Goal: Transaction & Acquisition: Purchase product/service

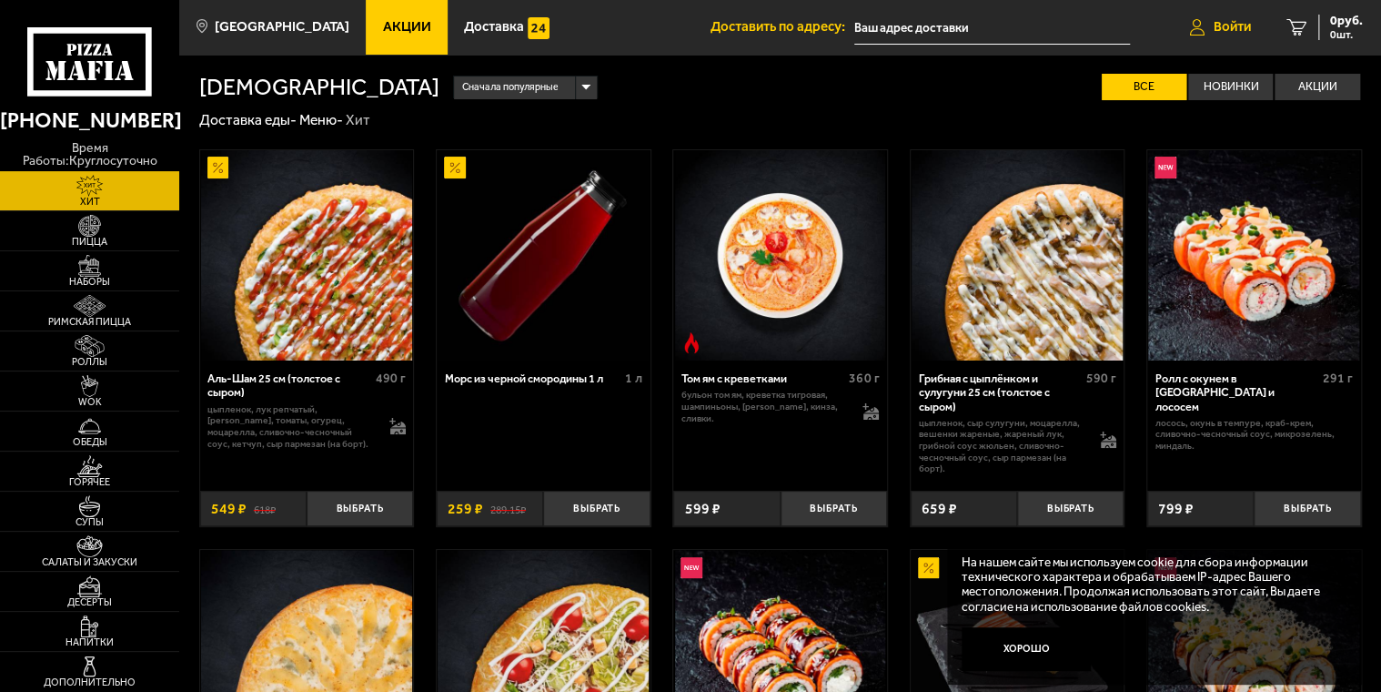
click at [1230, 37] on link "Войти" at bounding box center [1220, 27] width 97 height 55
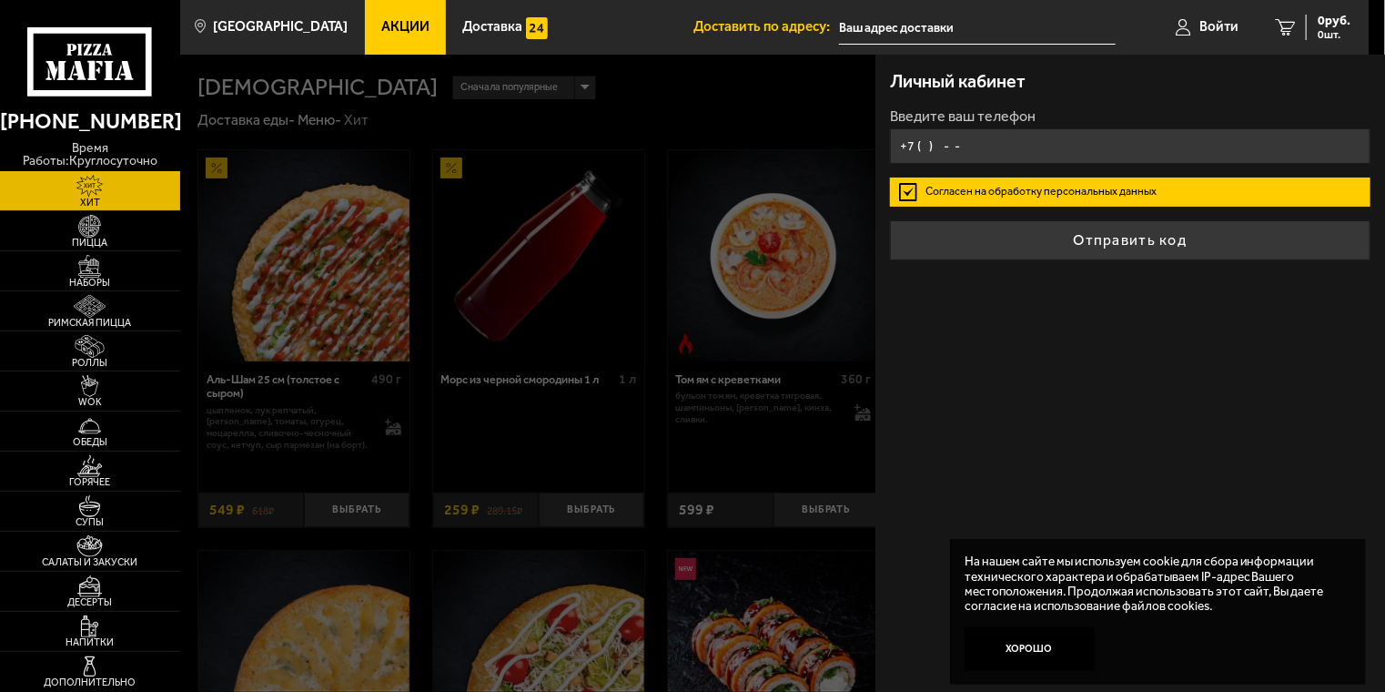
click at [1032, 147] on input "+7 ( ) - -" at bounding box center [1130, 145] width 480 height 35
type input "[PHONE_NUMBER]"
click at [890, 220] on button "Отправить код" at bounding box center [1130, 240] width 480 height 40
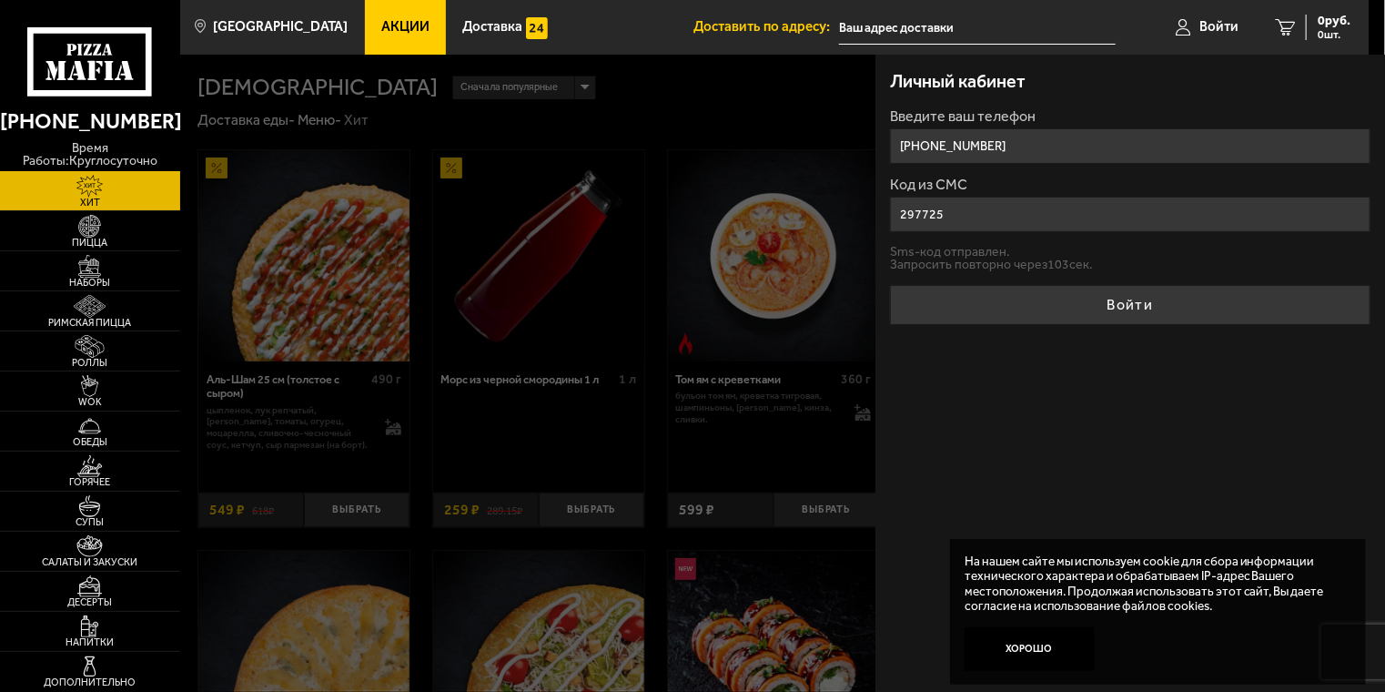
type input "297725"
click at [890, 285] on button "Войти" at bounding box center [1130, 305] width 480 height 40
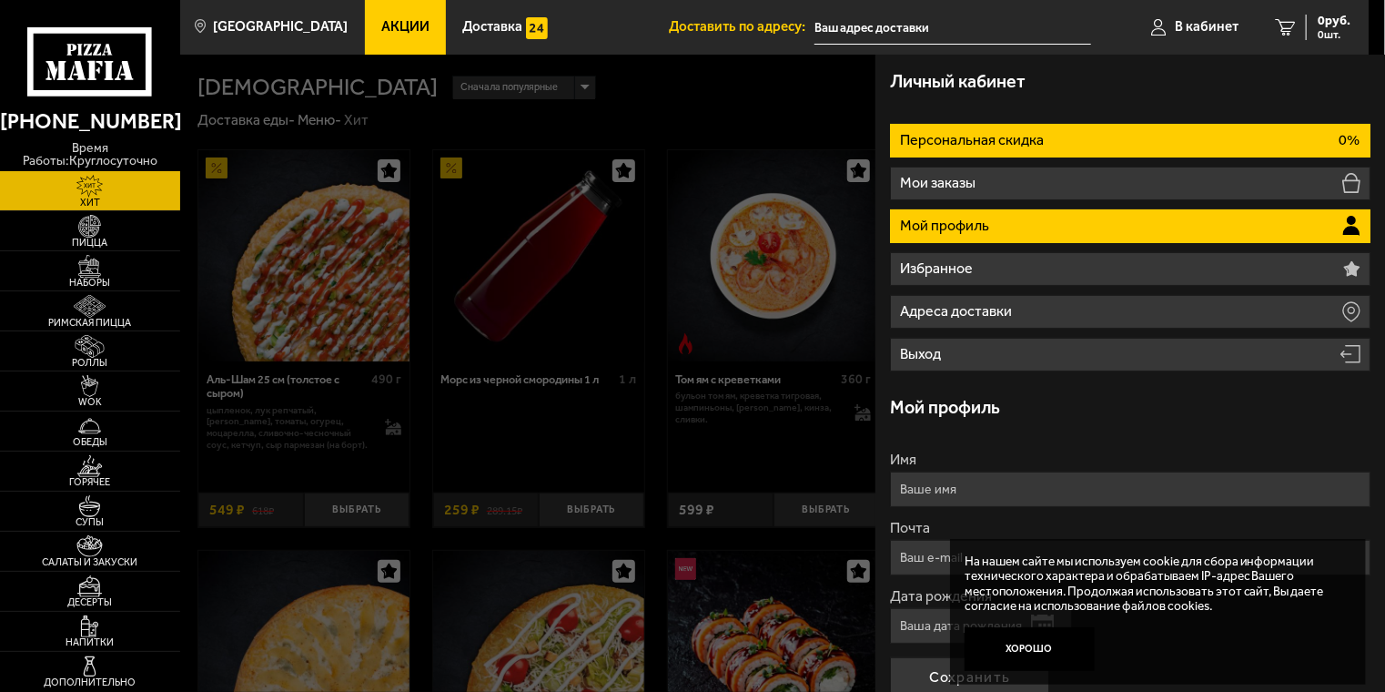
click at [1074, 152] on li "Персональная скидка 0%" at bounding box center [1130, 141] width 480 height 34
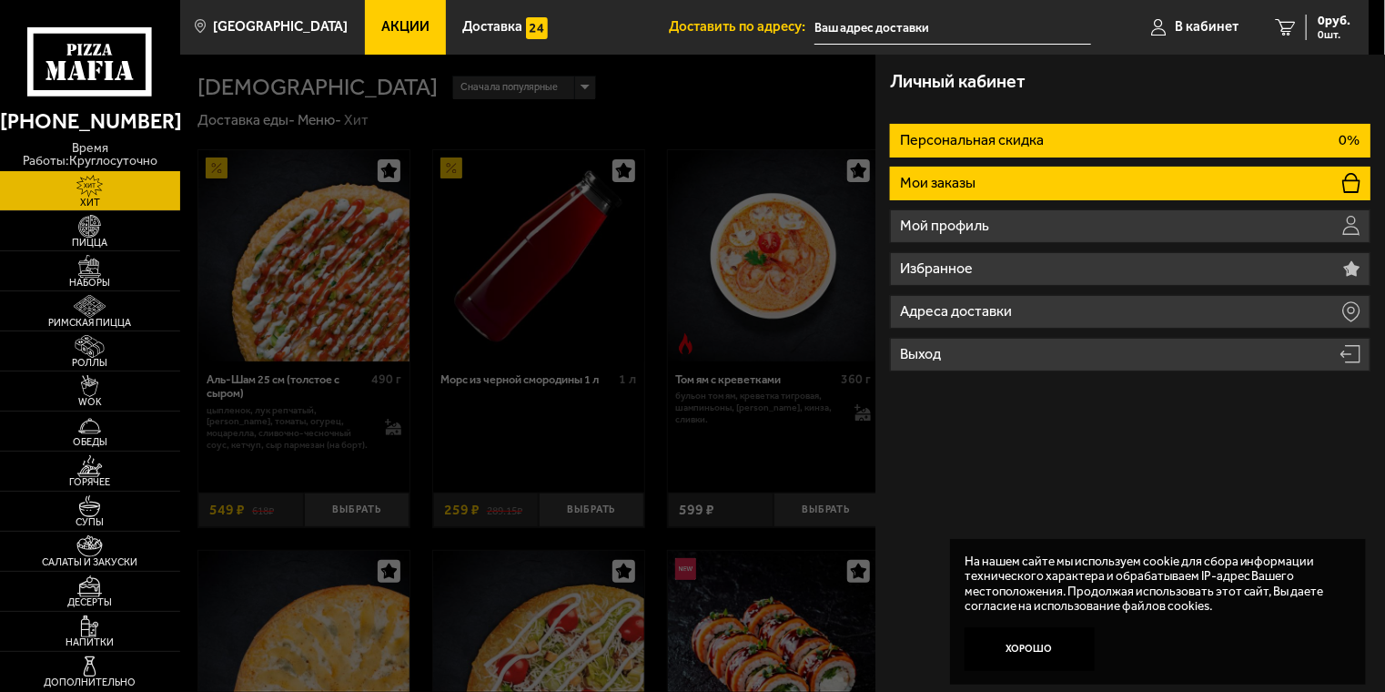
click at [1042, 185] on li "Мои заказы" at bounding box center [1130, 184] width 480 height 34
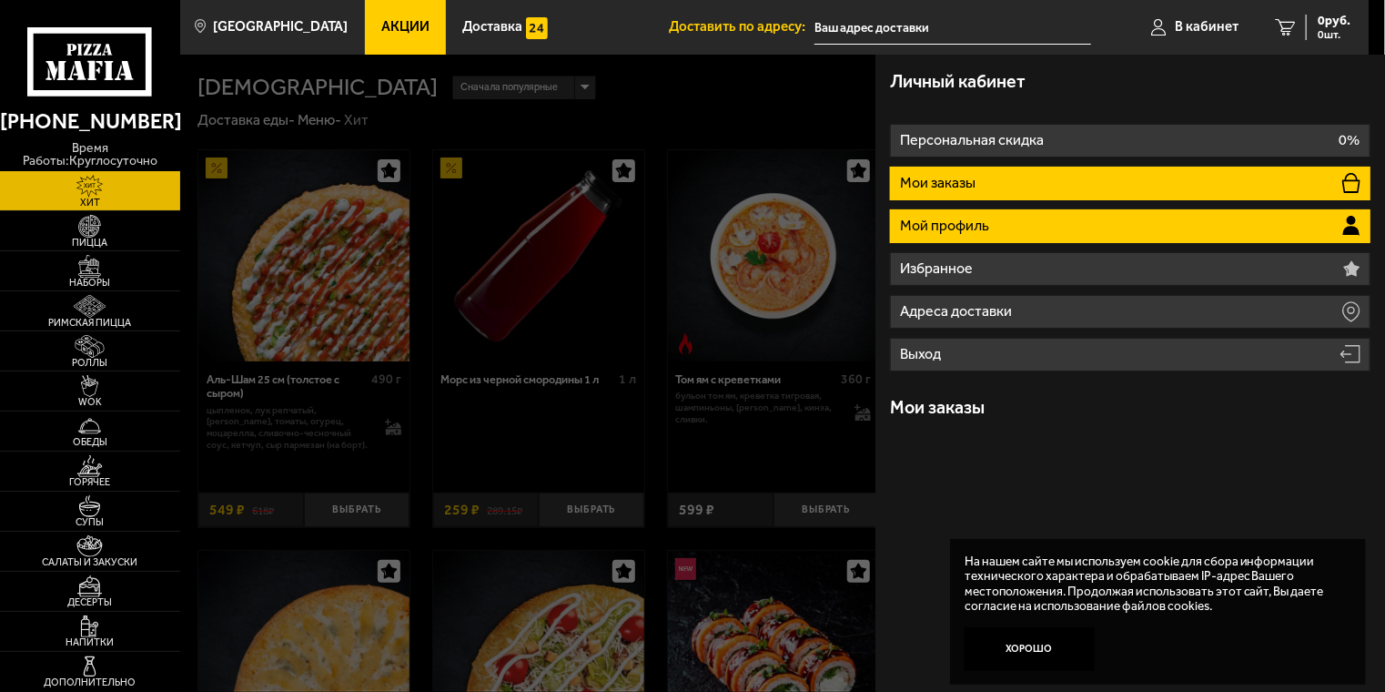
click at [1025, 215] on li "Мой профиль" at bounding box center [1130, 226] width 480 height 34
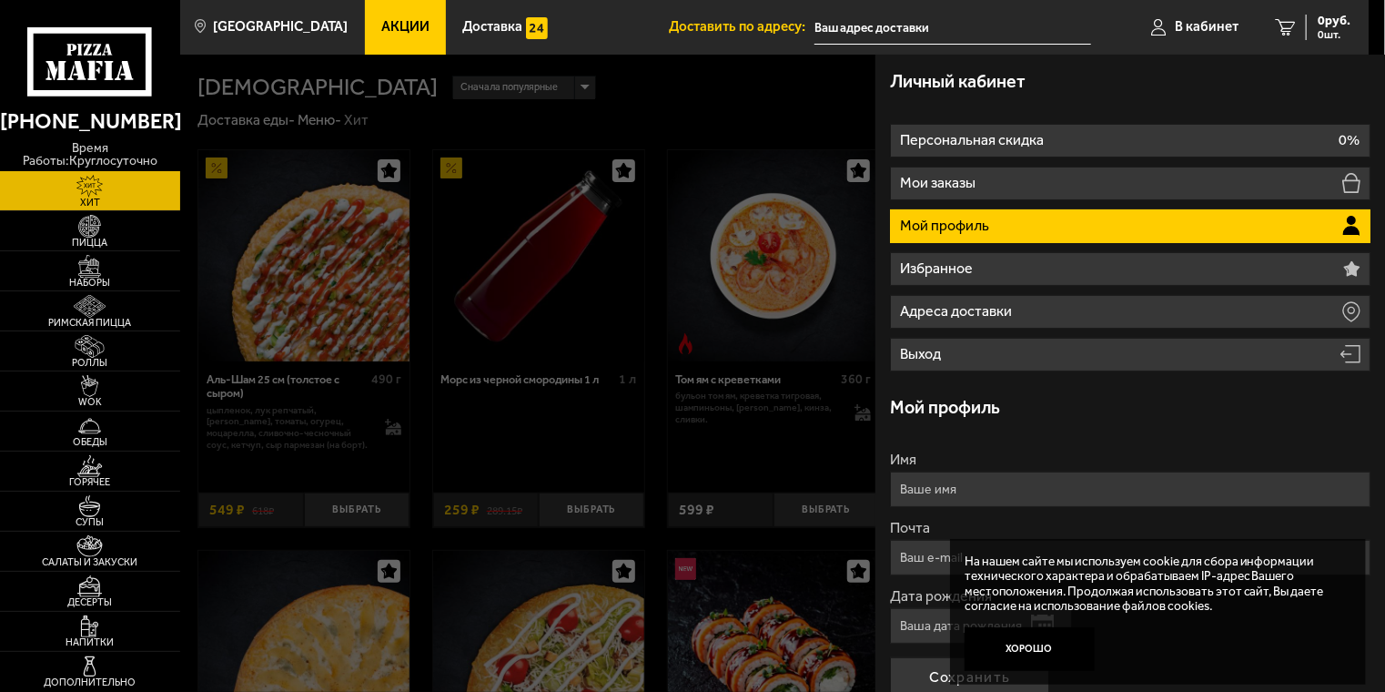
click at [674, 223] on div at bounding box center [872, 401] width 1385 height 692
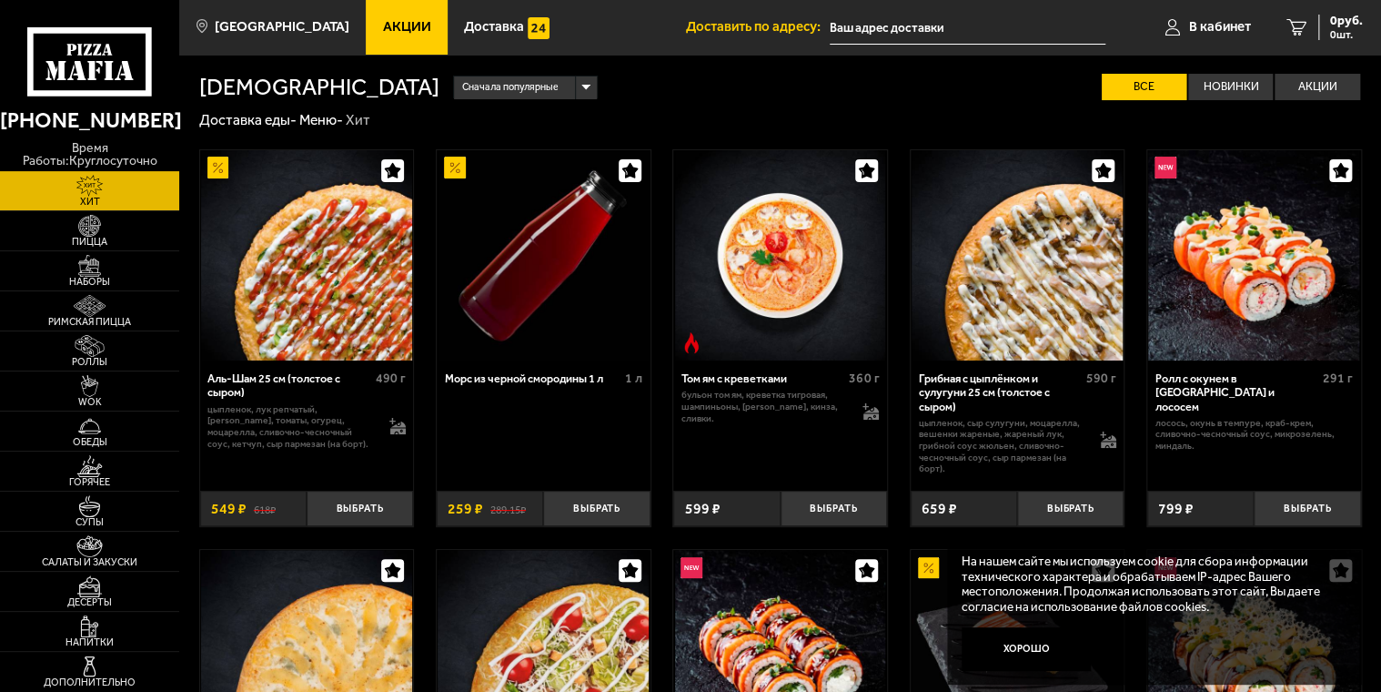
click at [979, 32] on input "text" at bounding box center [968, 28] width 277 height 34
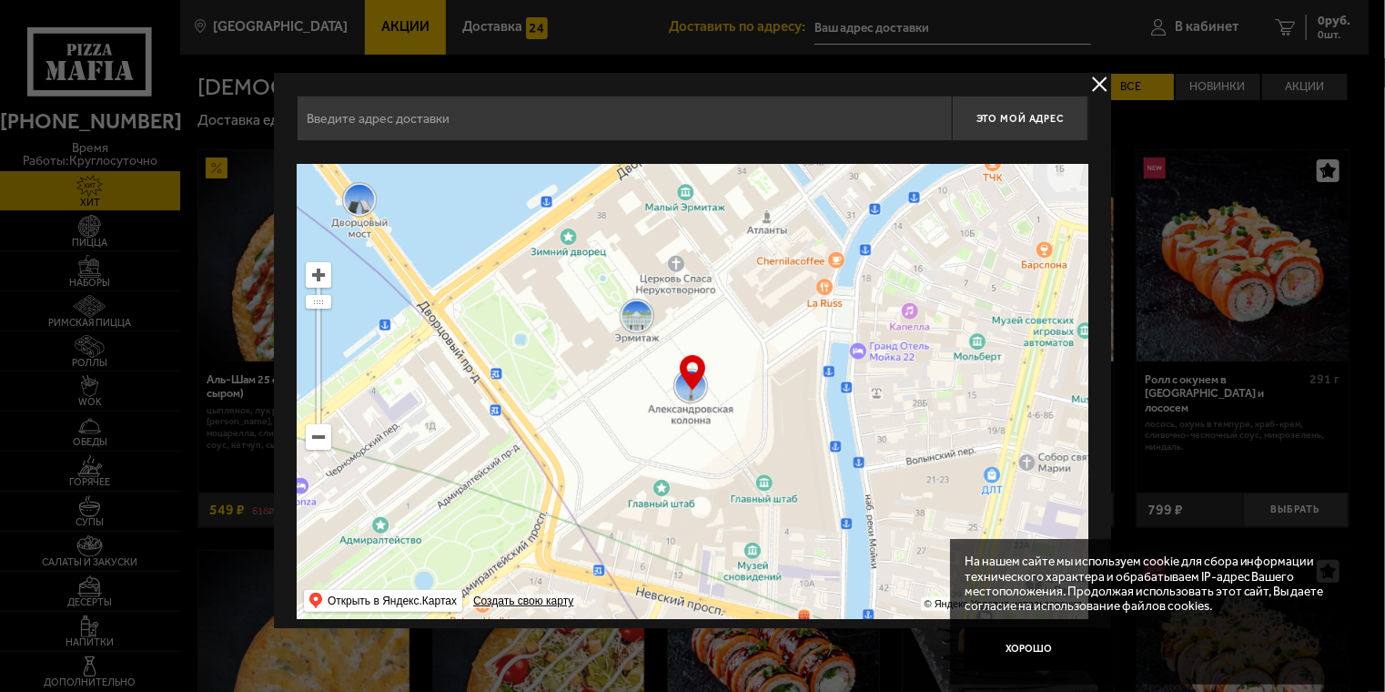
click at [551, 119] on input "text" at bounding box center [624, 118] width 655 height 45
type input "c"
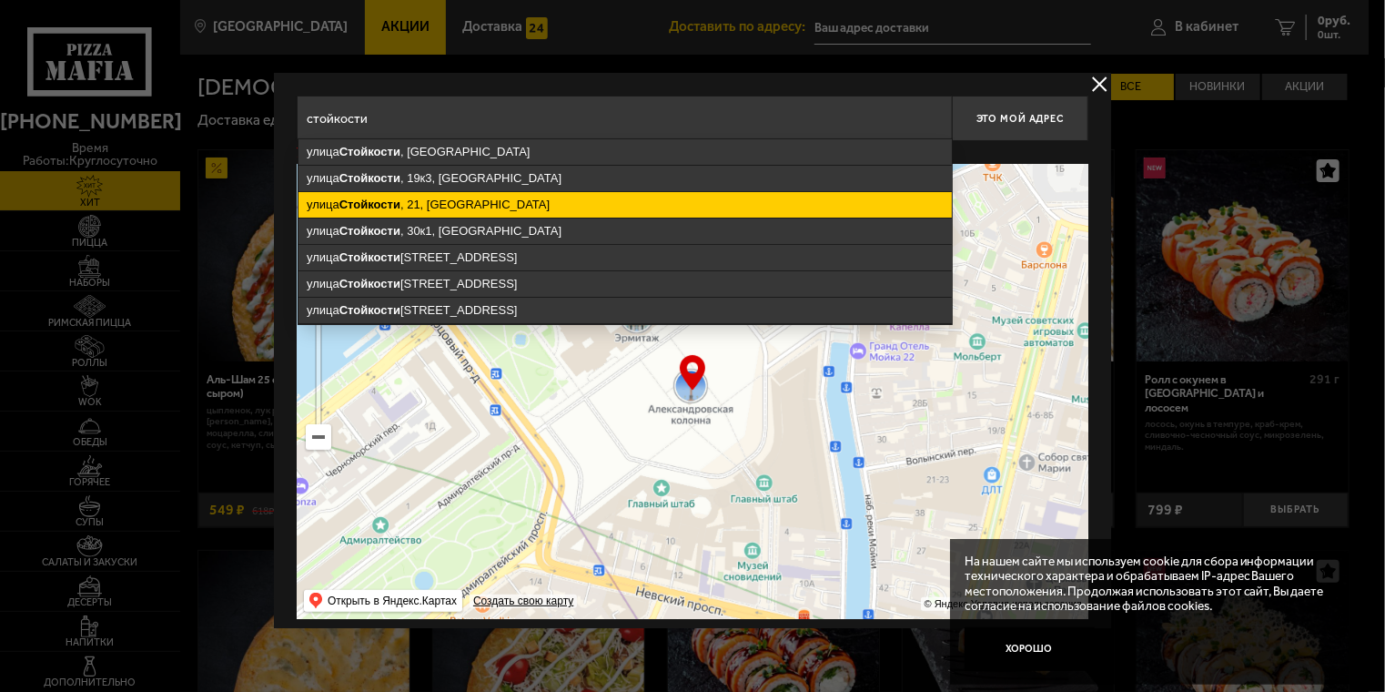
click at [453, 207] on ymaps "[STREET_ADDRESS]" at bounding box center [624, 204] width 653 height 25
type input "[STREET_ADDRESS]"
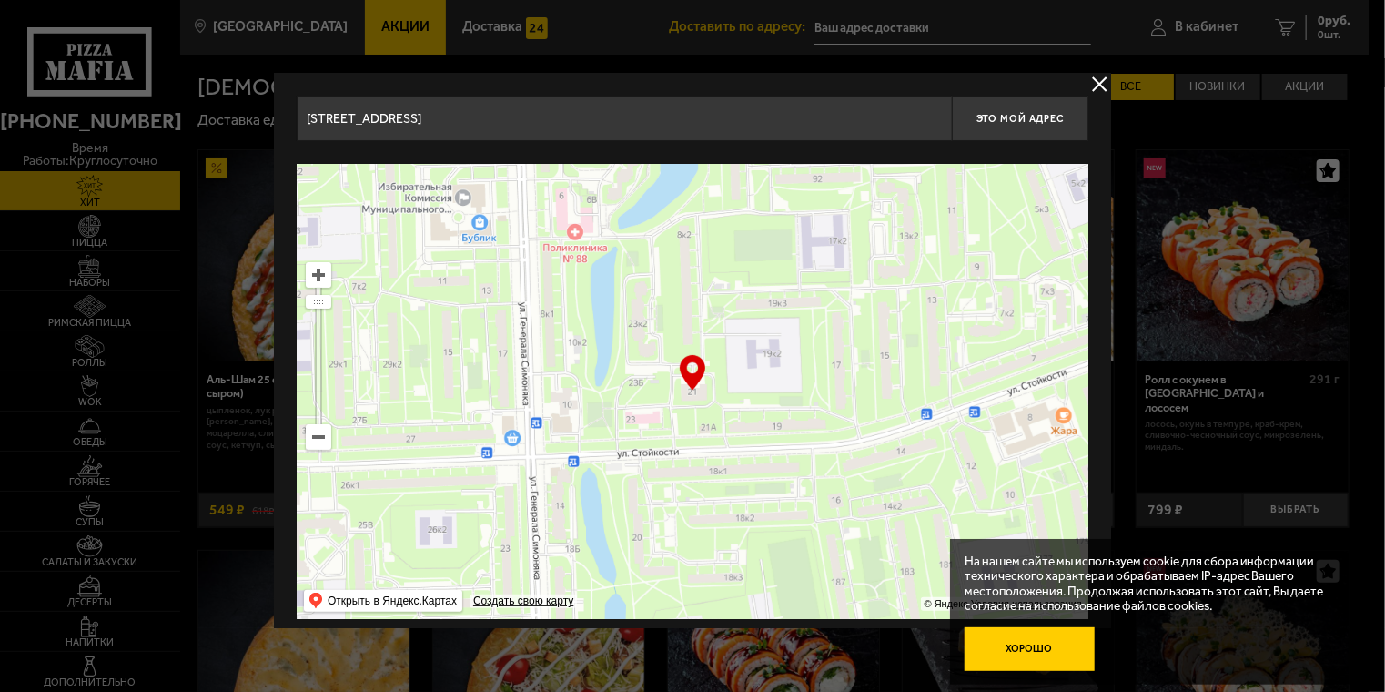
click at [1038, 652] on button "Хорошо" at bounding box center [1030, 649] width 130 height 44
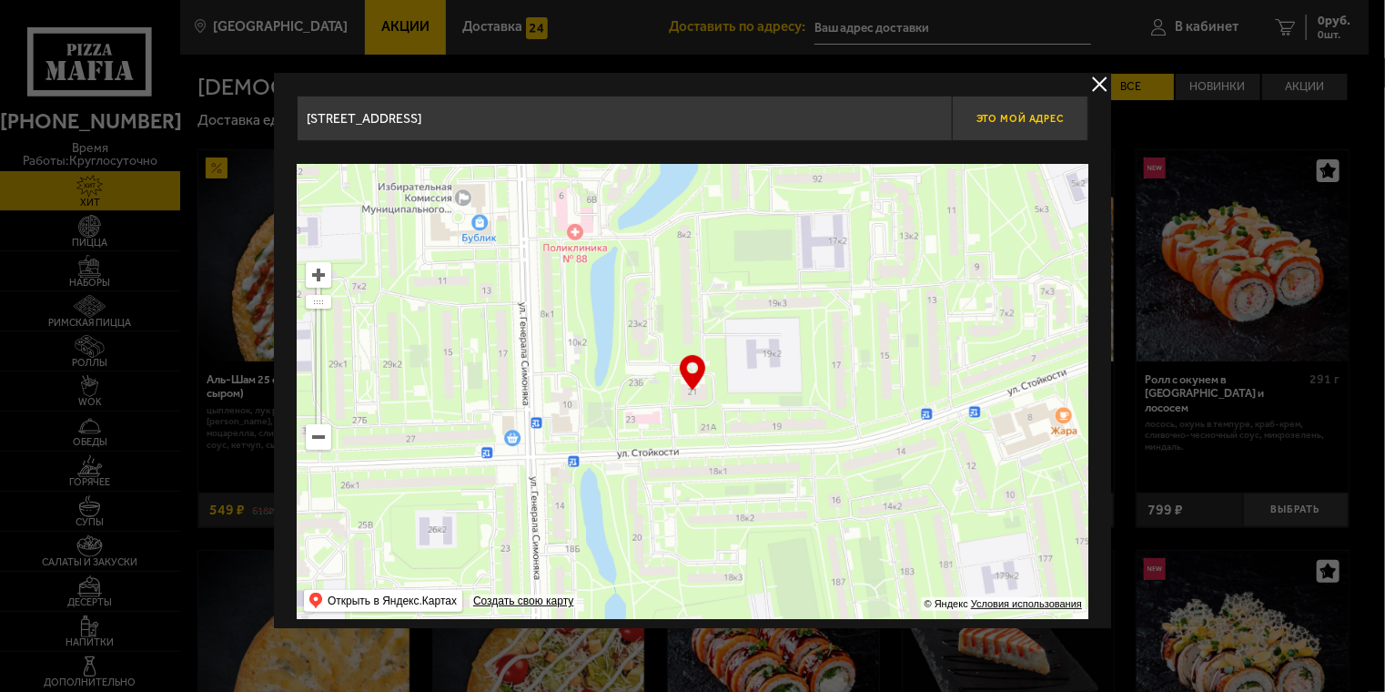
click at [1042, 113] on span "Это мой адрес" at bounding box center [1019, 119] width 87 height 12
type input "[STREET_ADDRESS]"
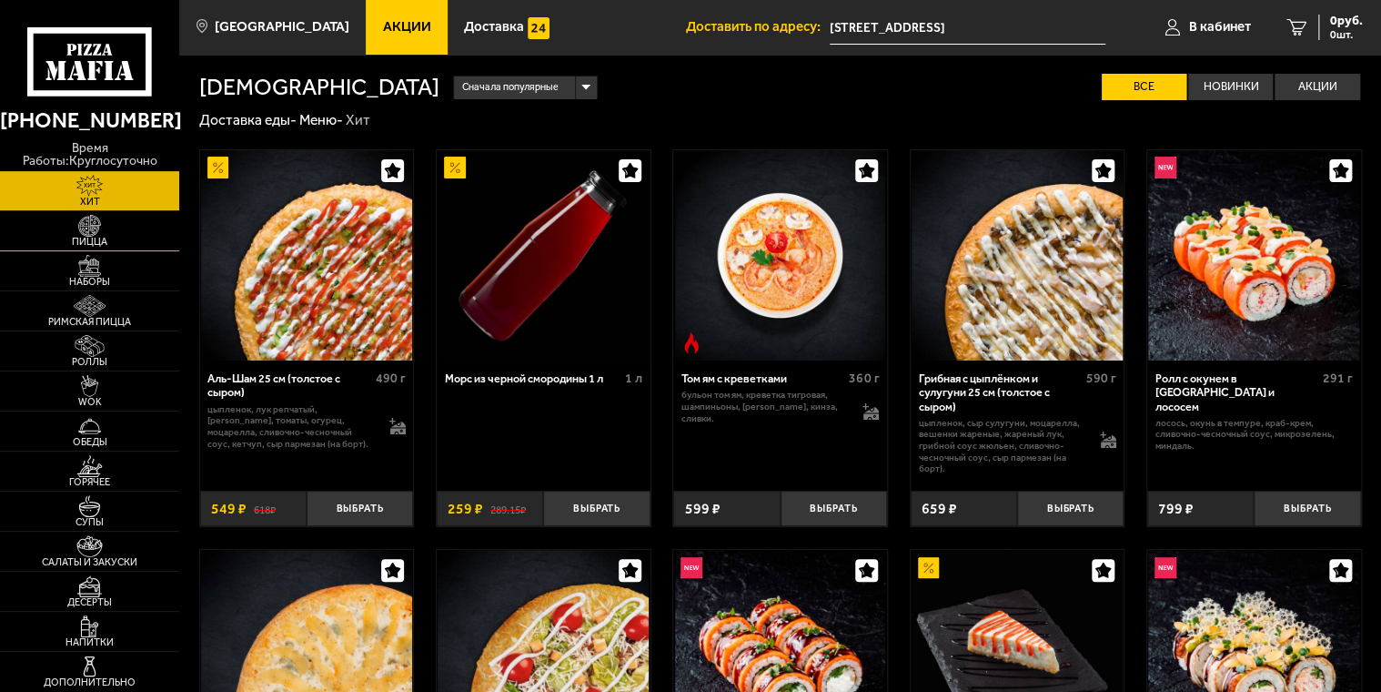
click at [107, 237] on span "Пицца" at bounding box center [89, 242] width 179 height 10
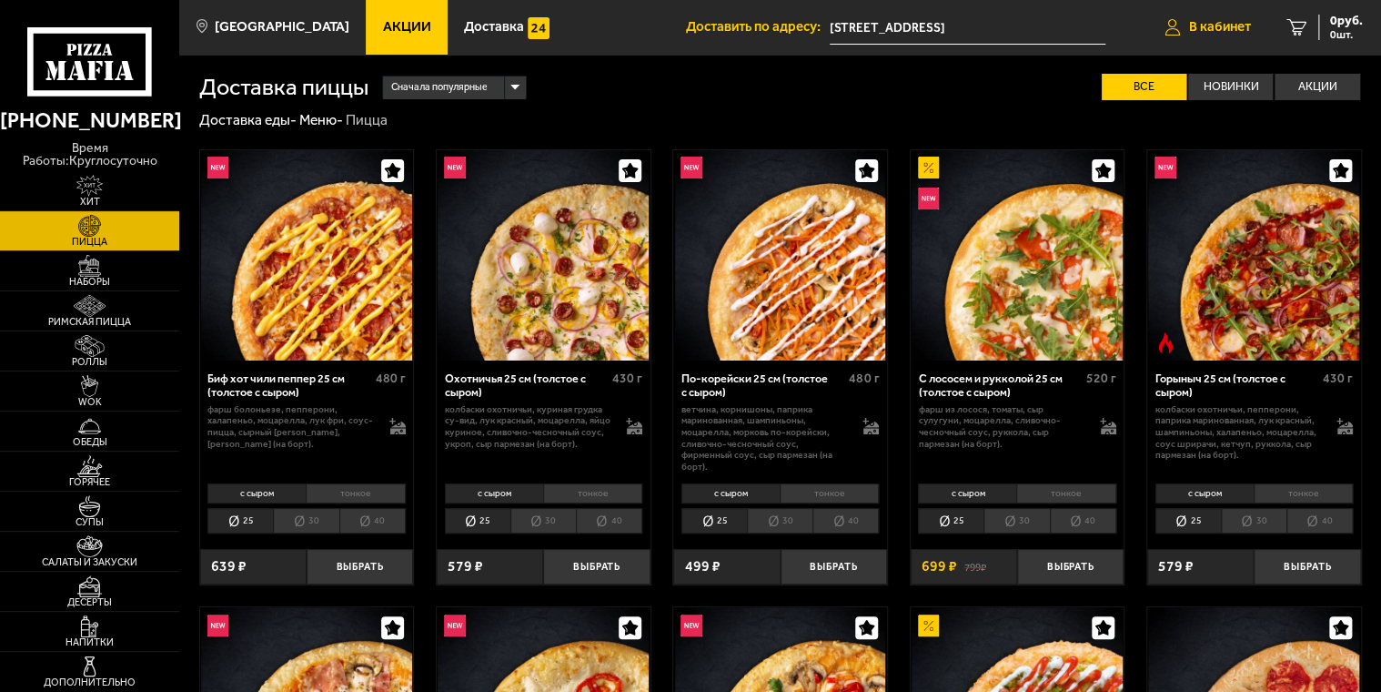
click at [1189, 32] on span "В кабинет" at bounding box center [1220, 27] width 62 height 14
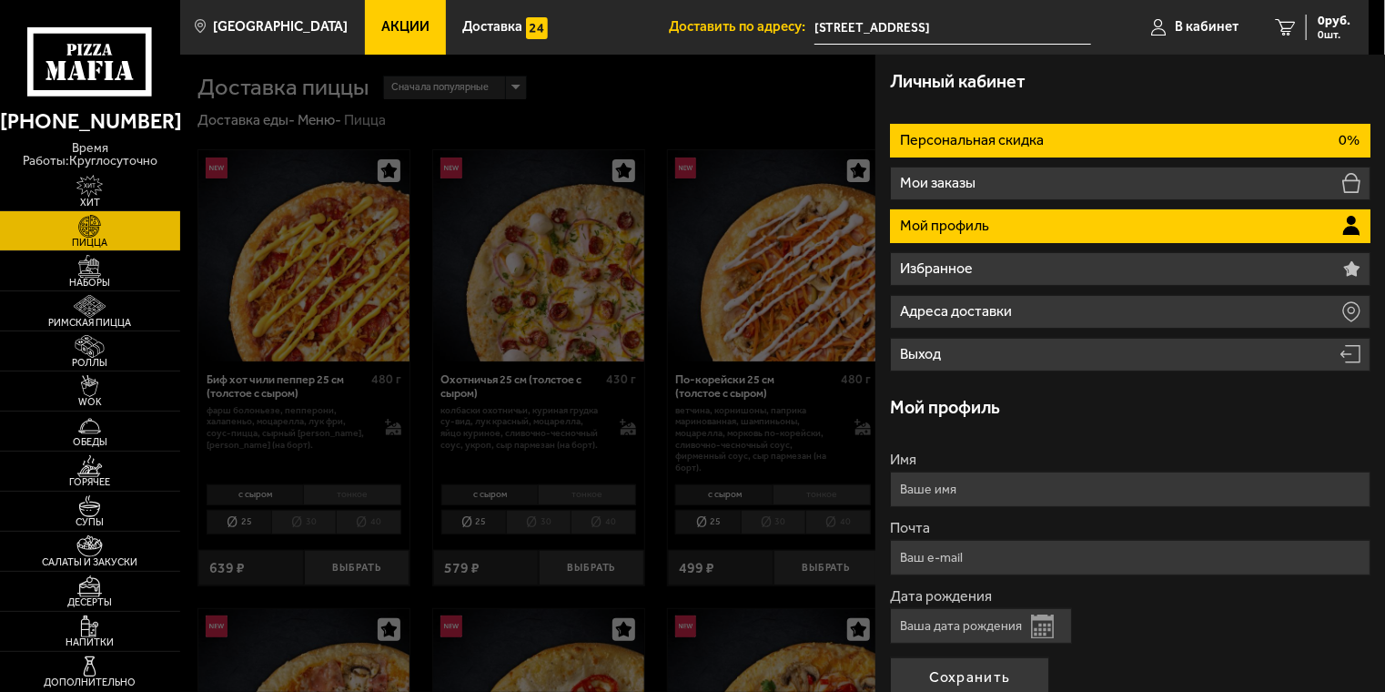
click at [995, 146] on p "Персональная скидка" at bounding box center [973, 140] width 147 height 15
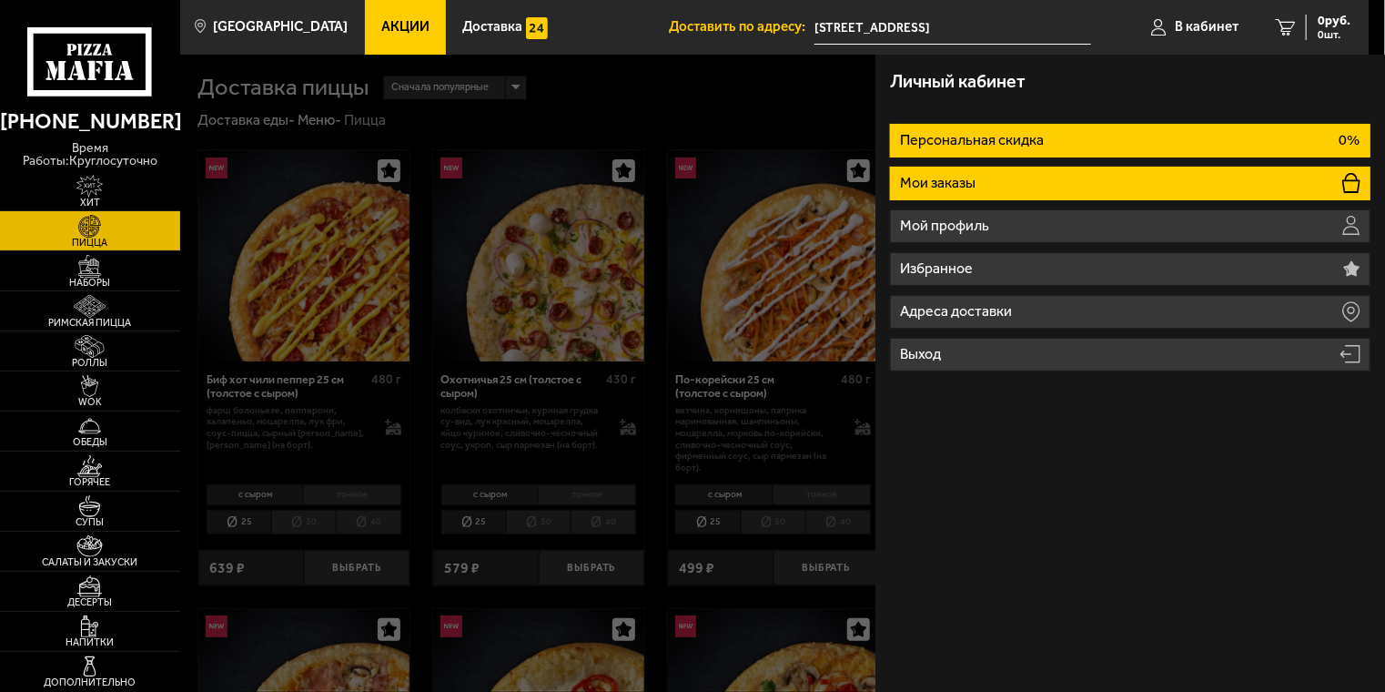
click at [999, 171] on li "Мои заказы" at bounding box center [1130, 184] width 480 height 34
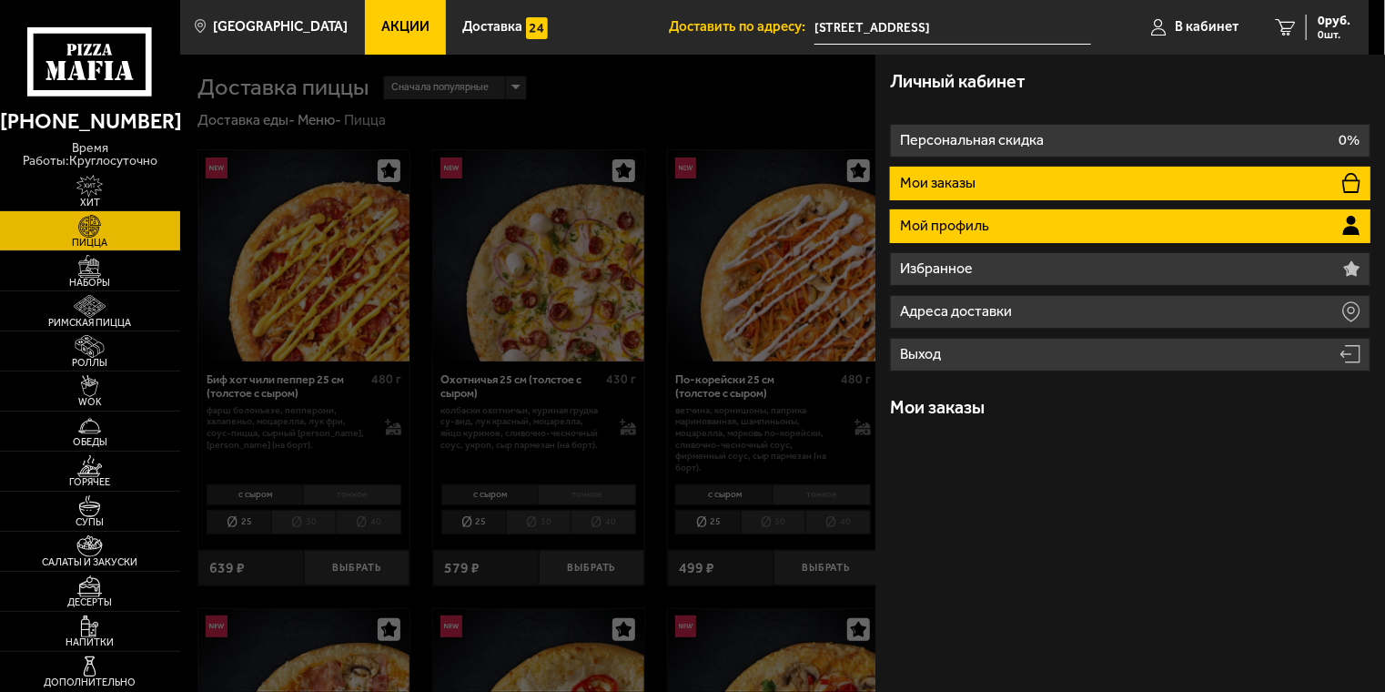
click at [1013, 239] on li "Мой профиль" at bounding box center [1130, 226] width 480 height 34
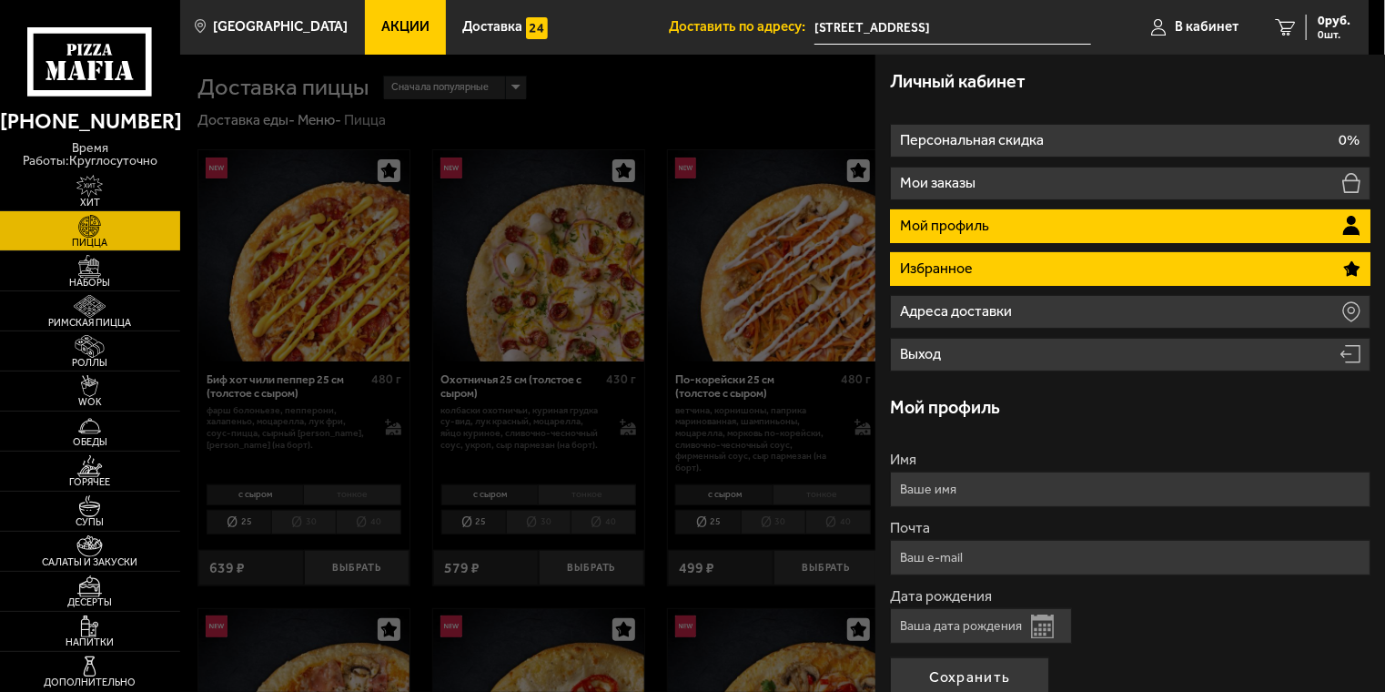
click at [1005, 268] on li "Избранное" at bounding box center [1130, 269] width 480 height 34
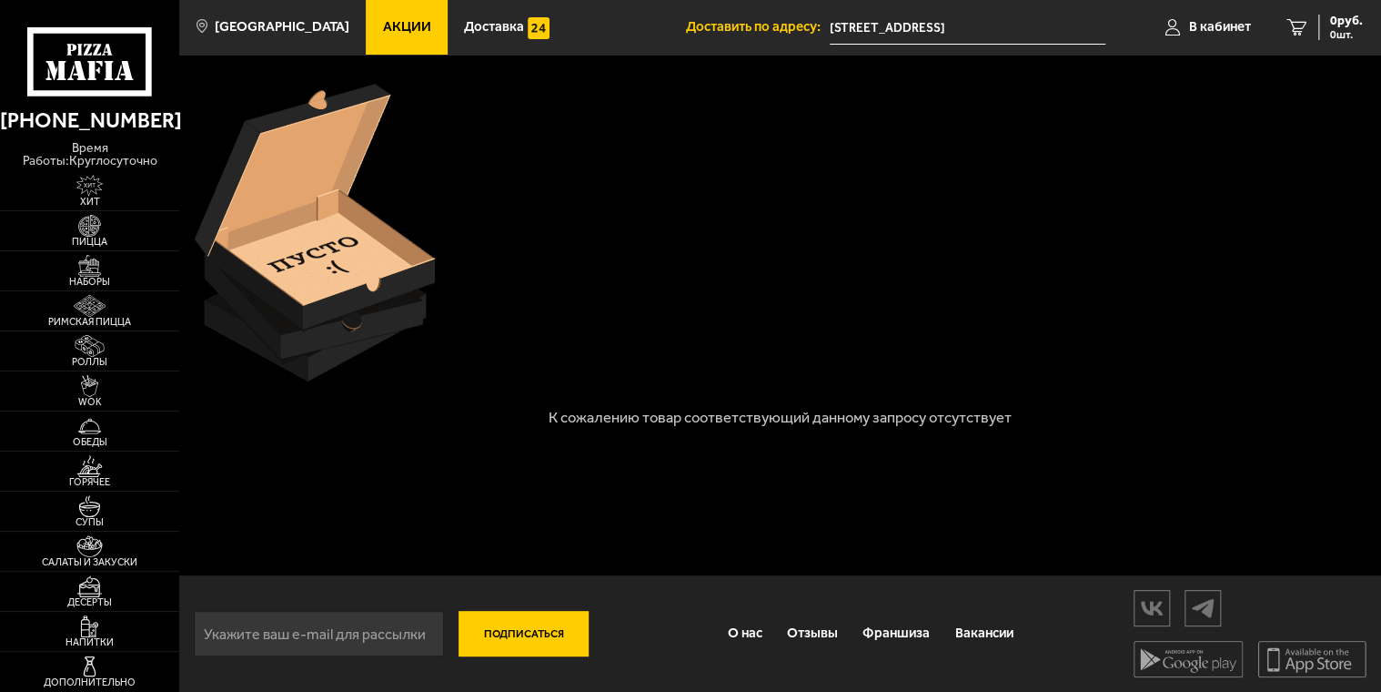
click at [116, 54] on icon at bounding box center [89, 61] width 125 height 69
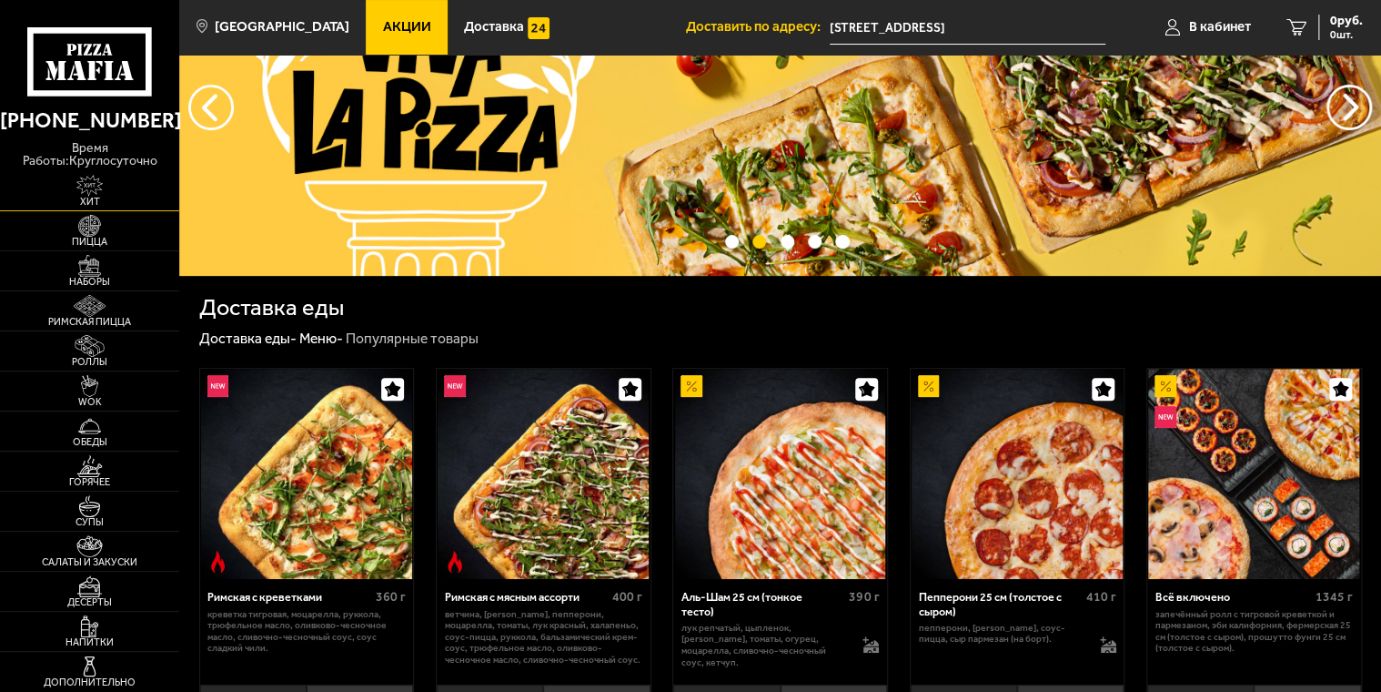
scroll to position [182, 0]
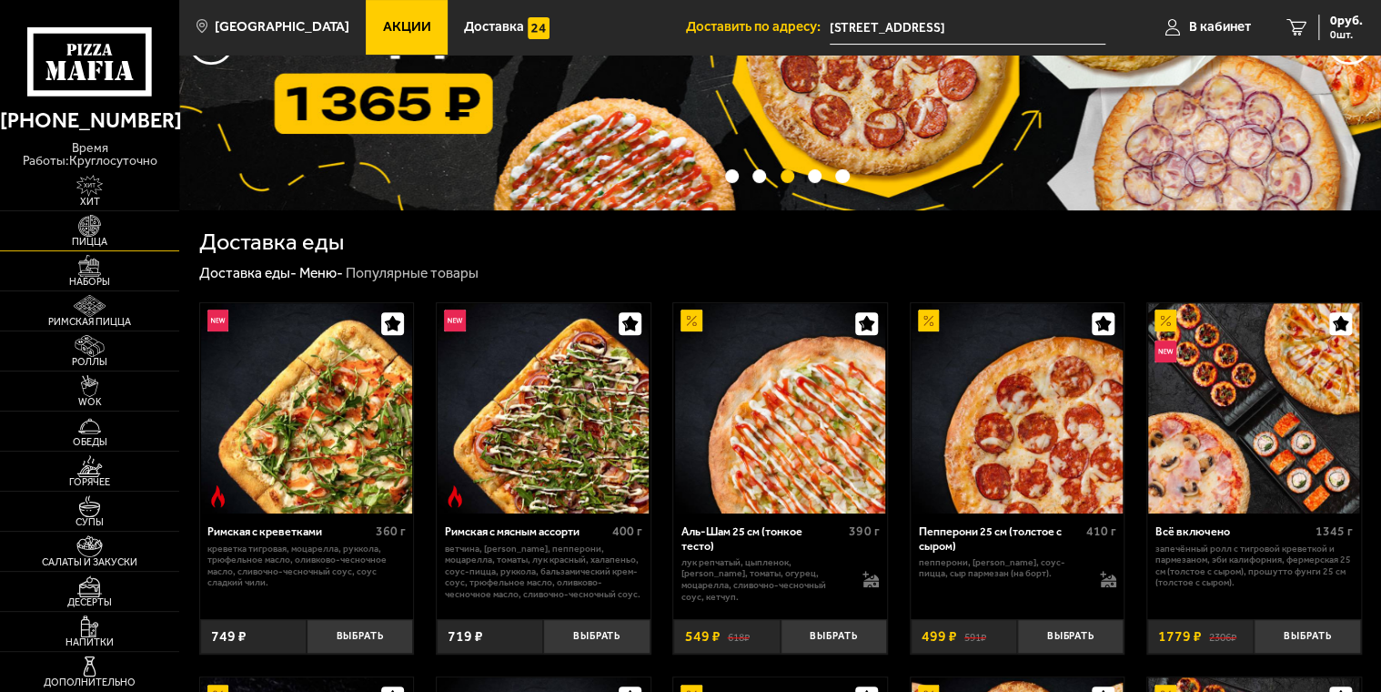
click at [88, 222] on img at bounding box center [90, 226] width 56 height 23
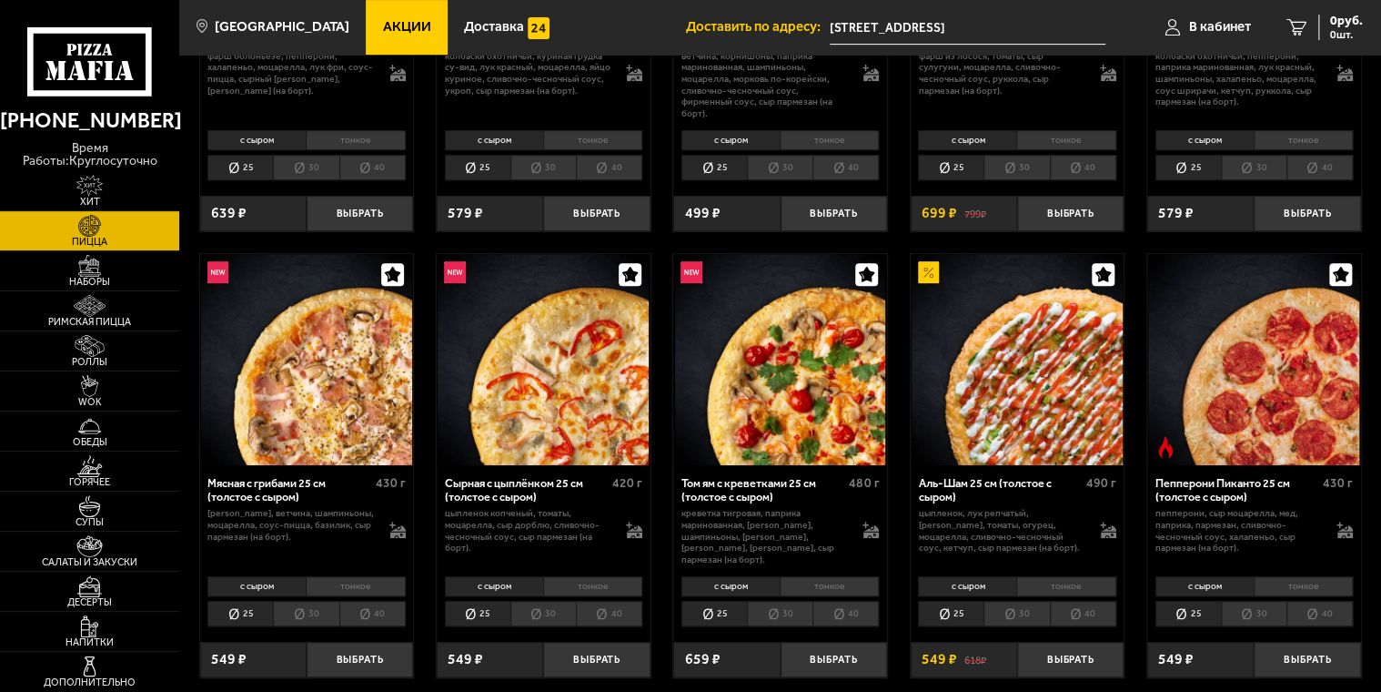
scroll to position [364, 0]
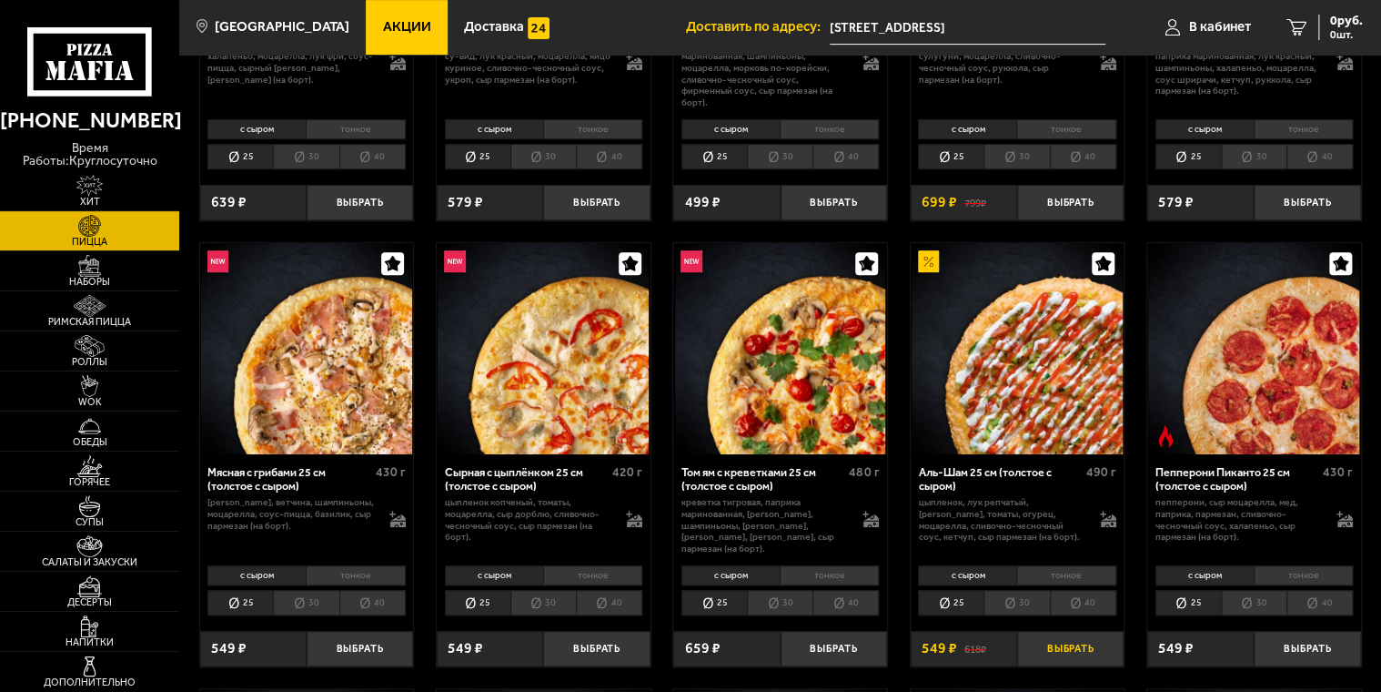
click at [1053, 640] on button "Выбрать" at bounding box center [1070, 648] width 106 height 35
click at [448, 17] on link "Доставка" at bounding box center [507, 27] width 118 height 55
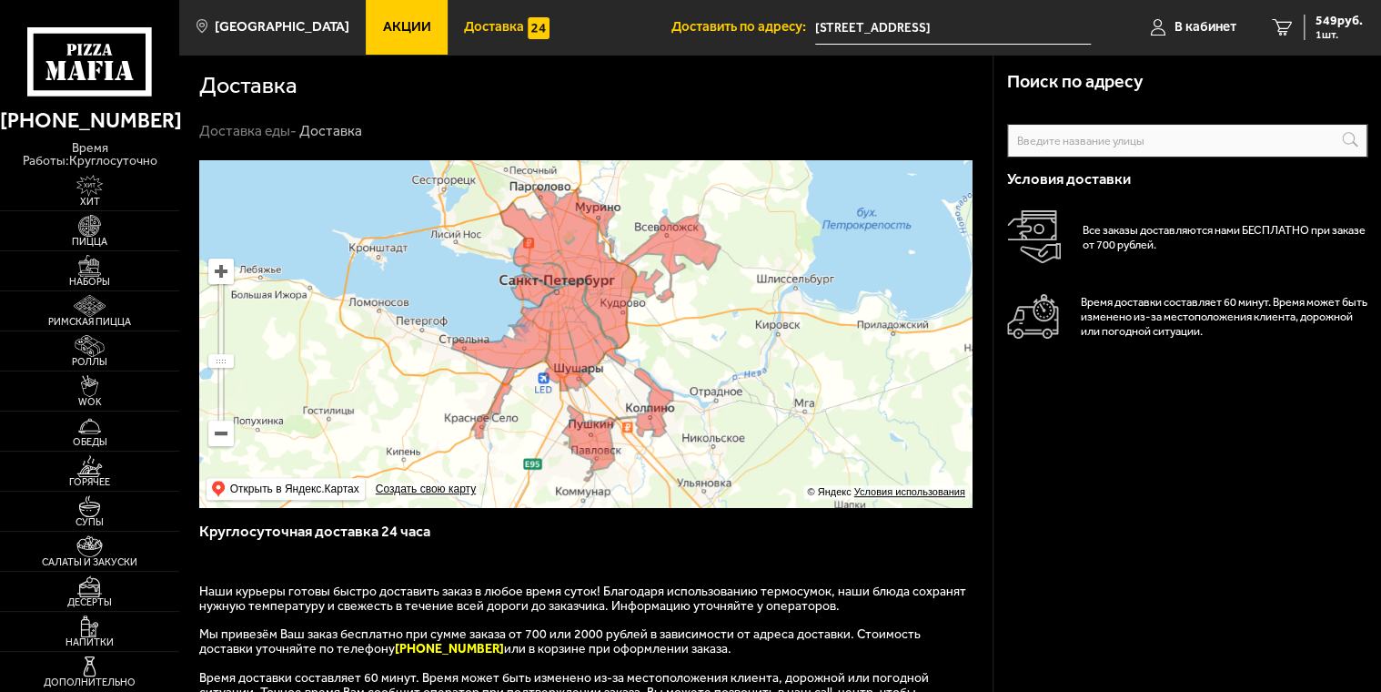
click at [383, 25] on span "Акции" at bounding box center [407, 27] width 48 height 14
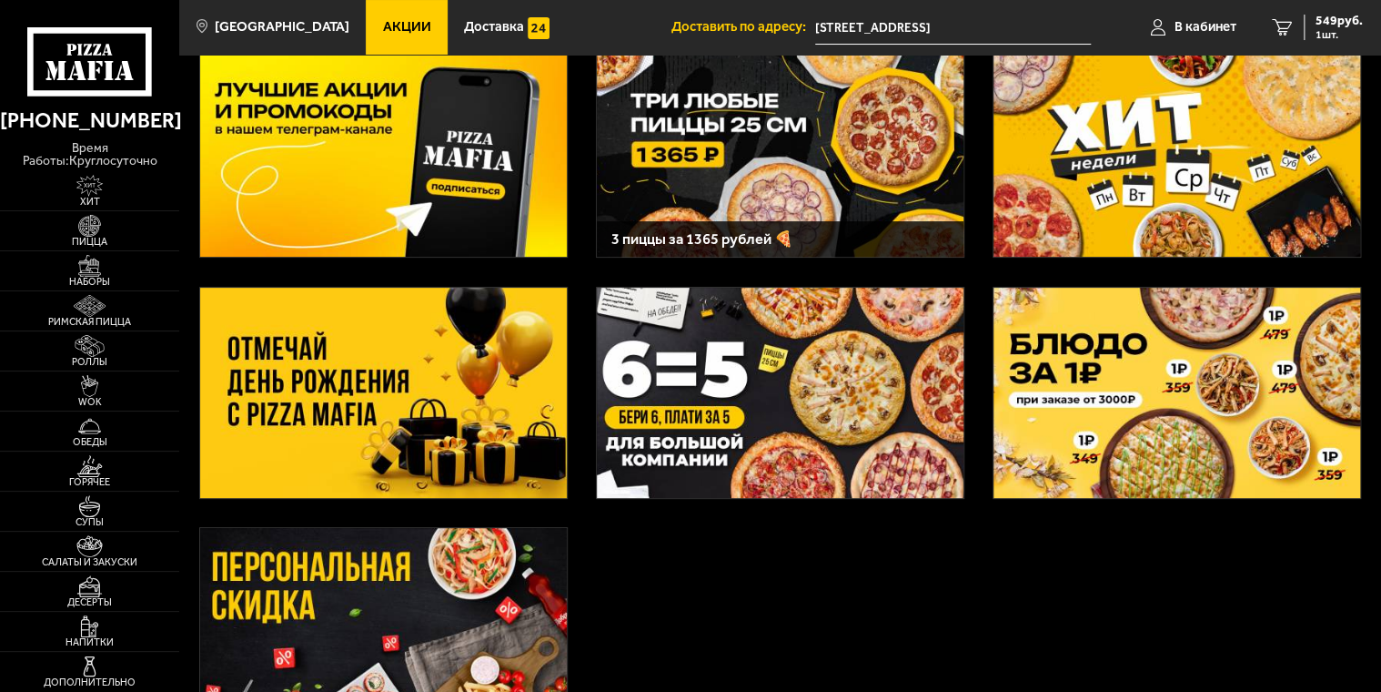
scroll to position [91, 0]
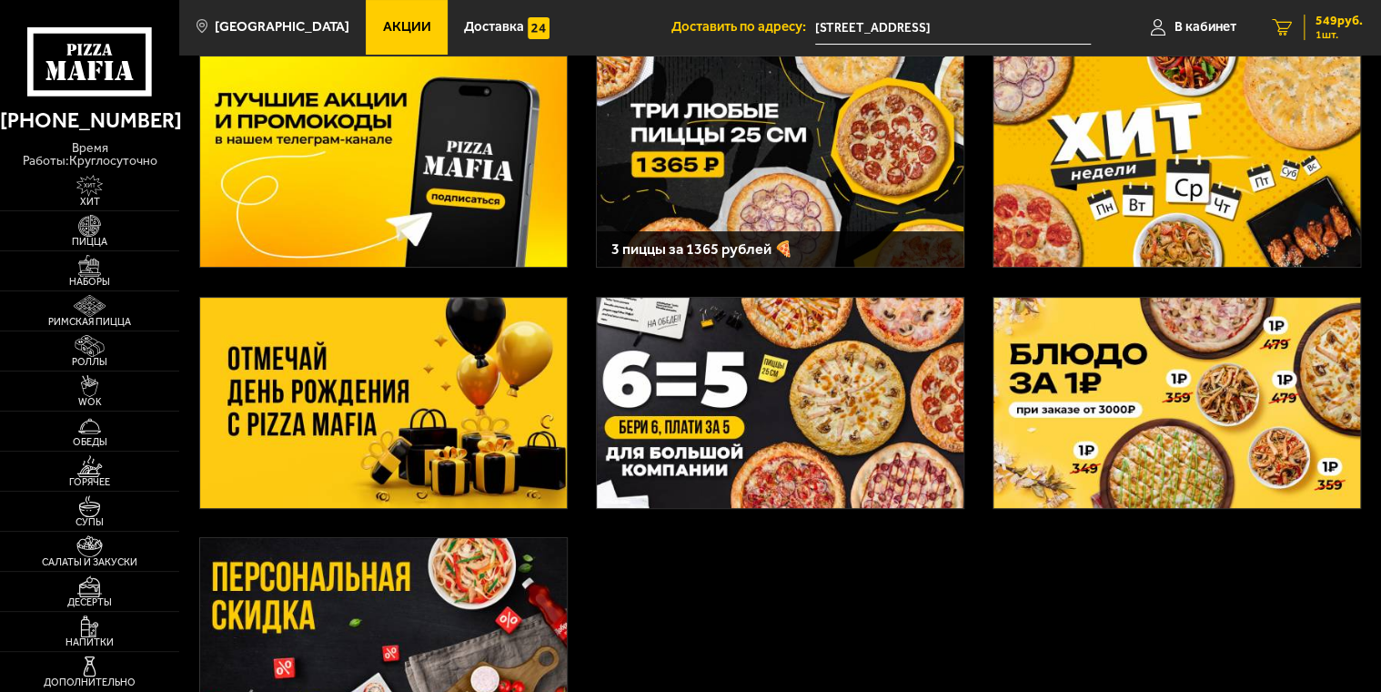
click at [1365, 23] on link "1 549 руб. 1 шт." at bounding box center [1318, 27] width 126 height 55
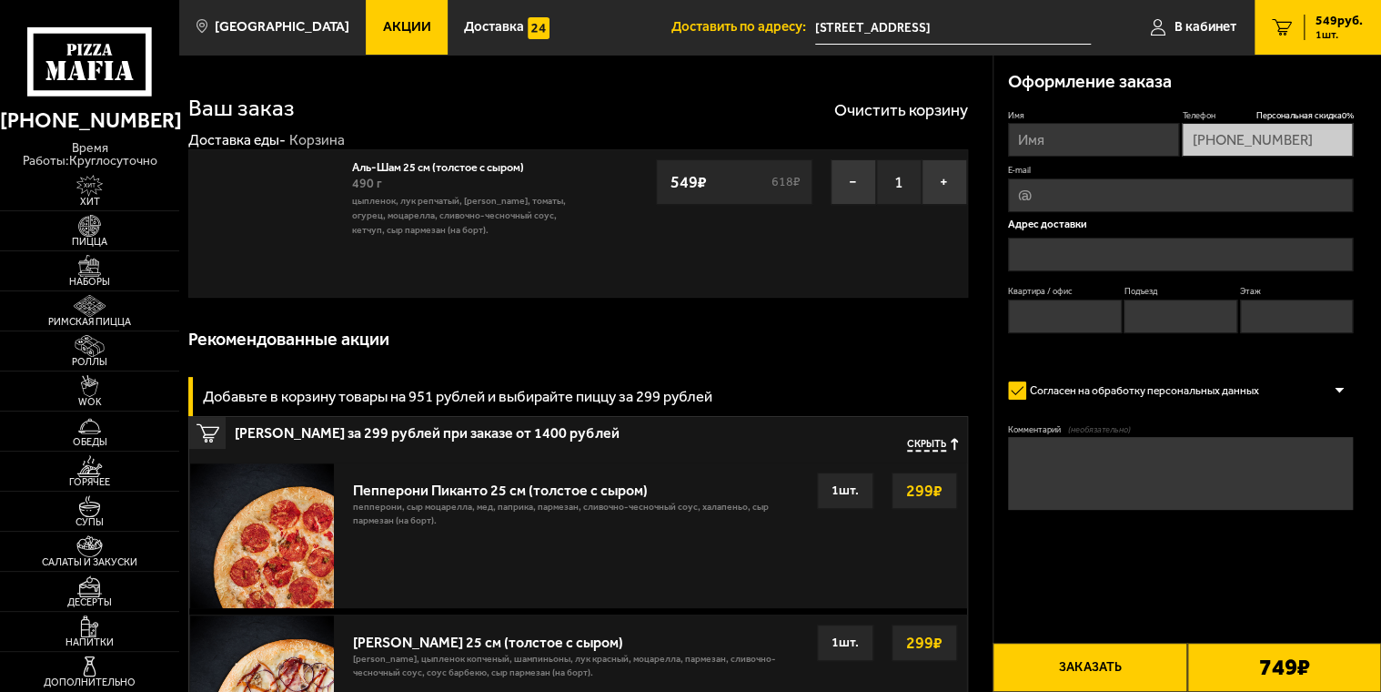
type input "[STREET_ADDRESS]"
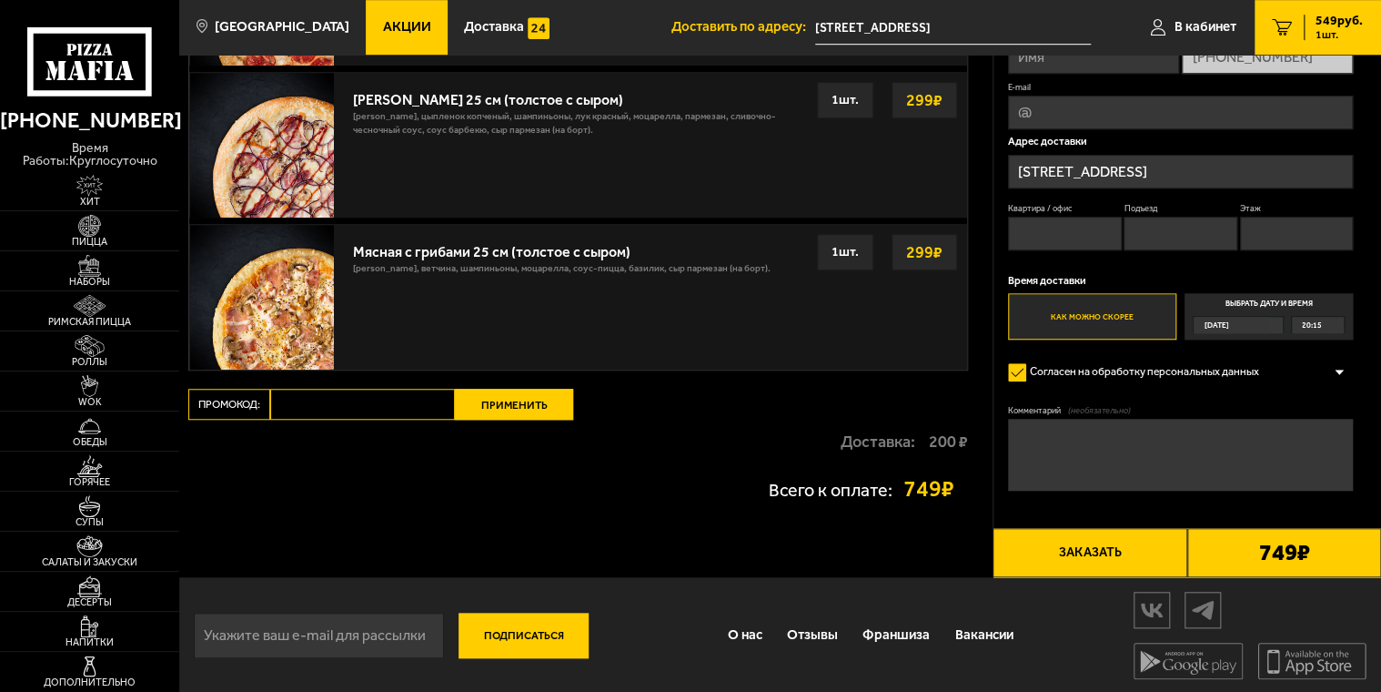
scroll to position [545, 0]
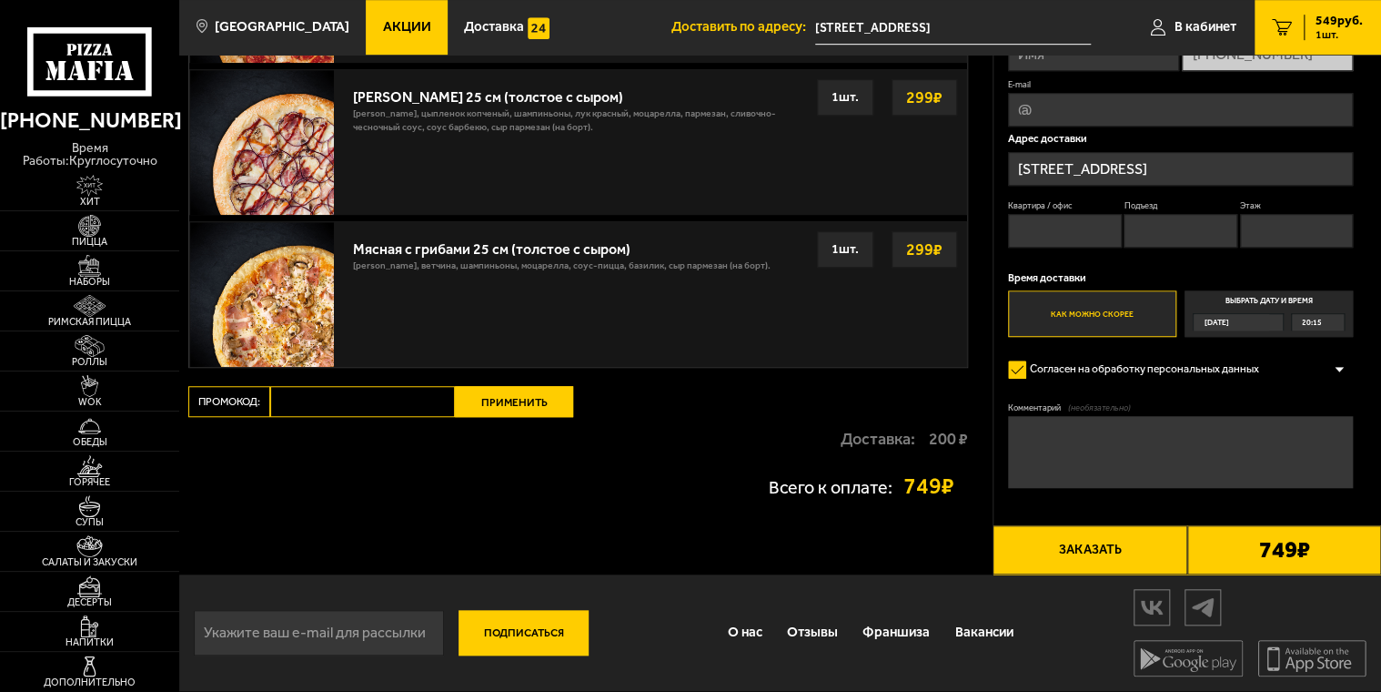
click at [349, 407] on input "Промокод:" at bounding box center [362, 401] width 185 height 31
type input "М"
type input "ТАКСИ"
click at [509, 399] on button "Применить" at bounding box center [514, 401] width 118 height 31
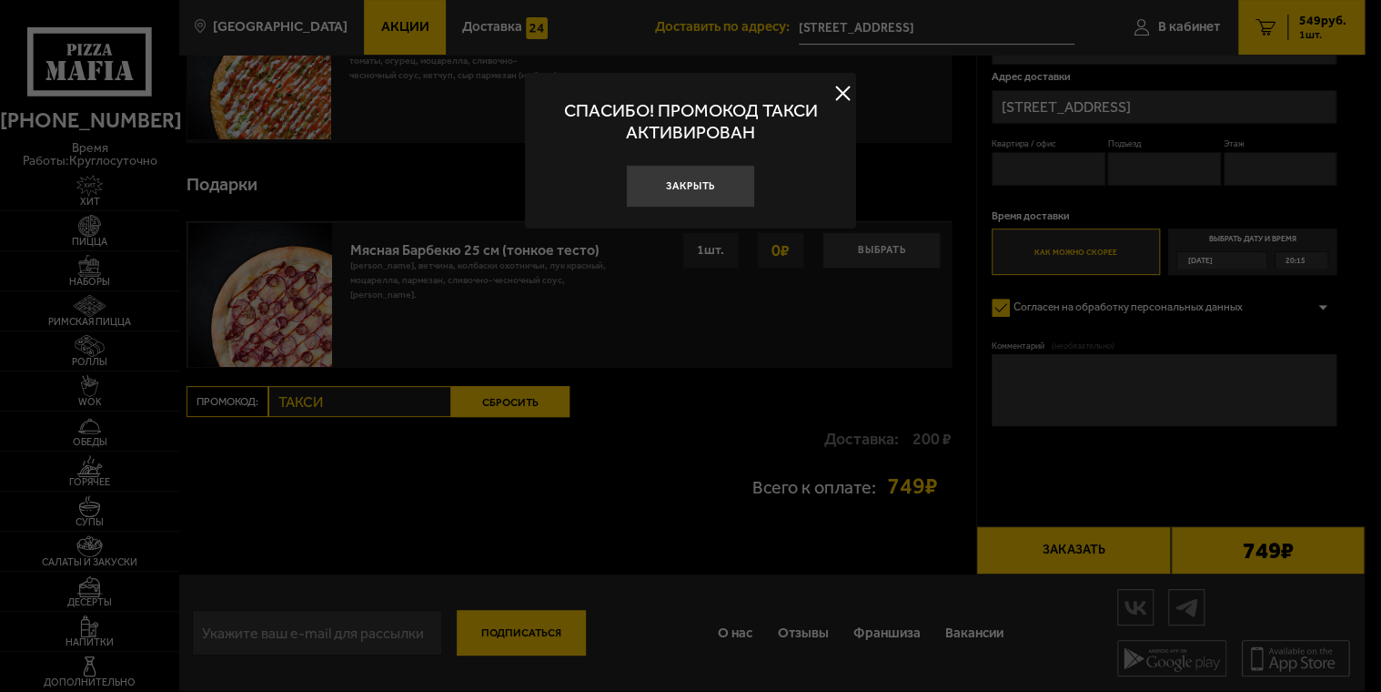
scroll to position [93, 0]
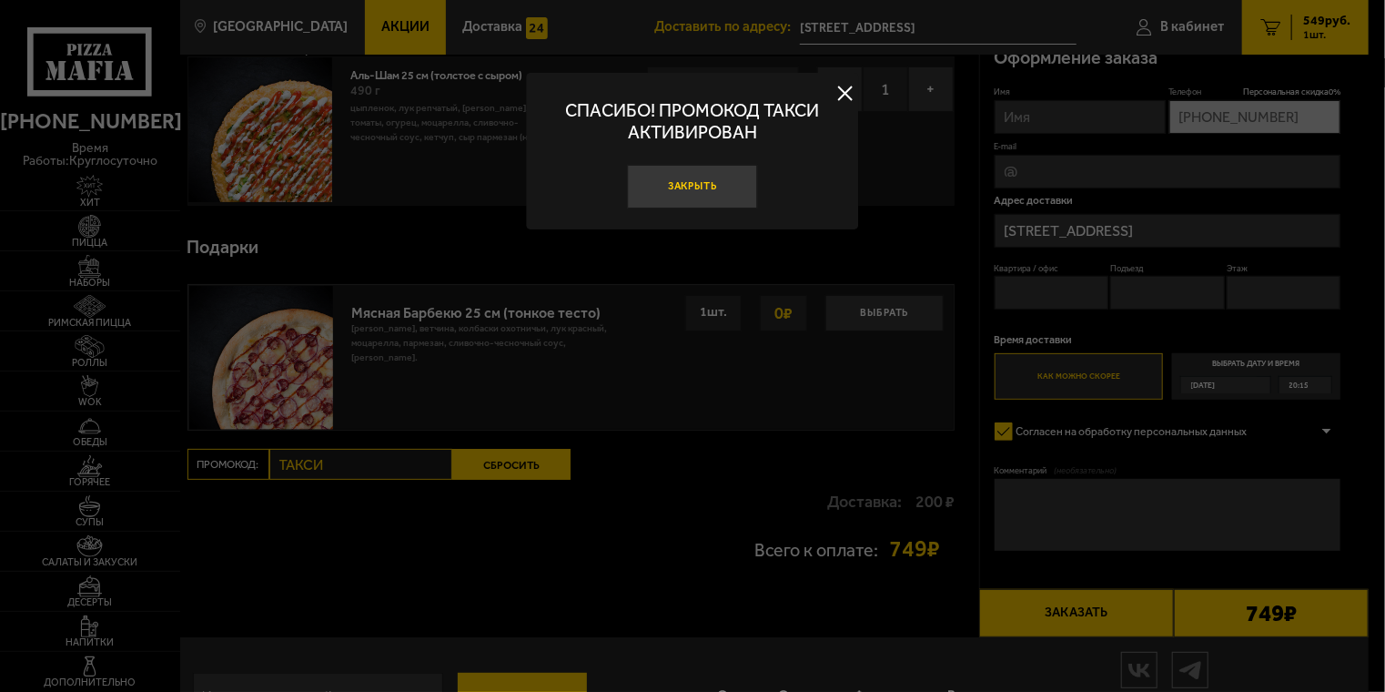
click at [665, 194] on button "Закрыть" at bounding box center [693, 187] width 130 height 44
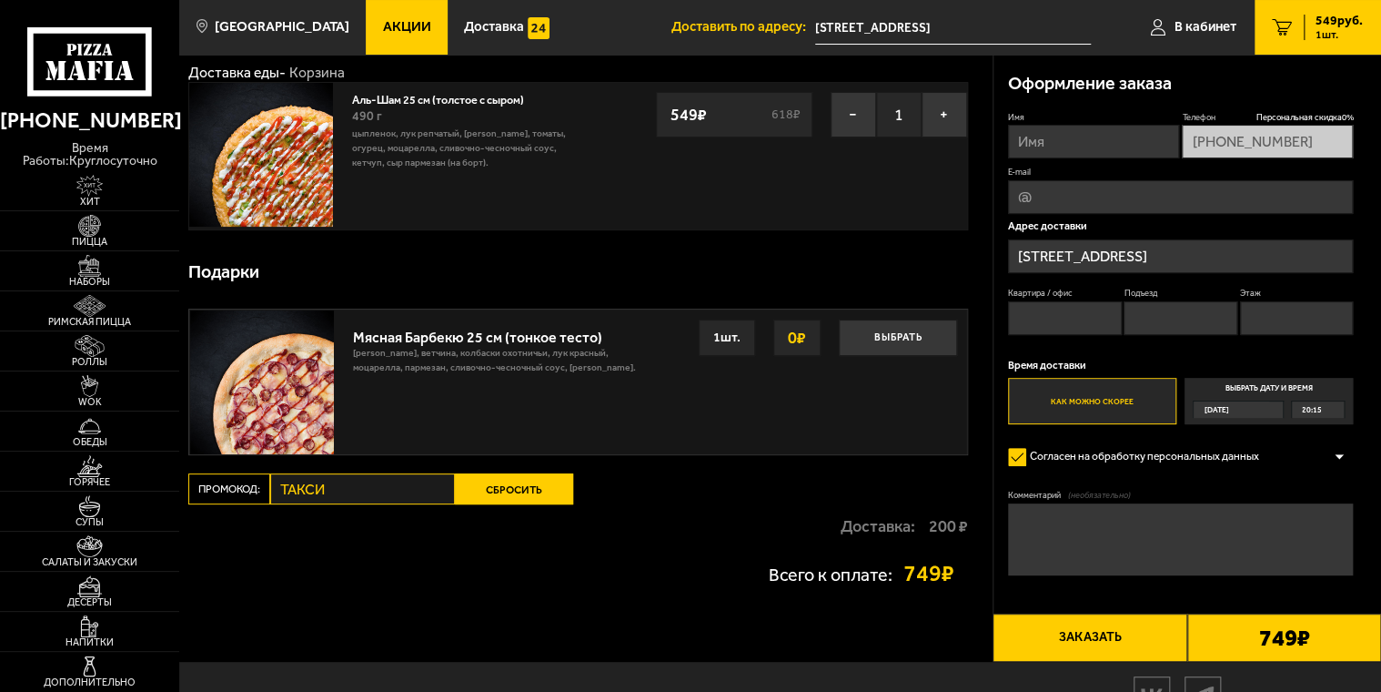
scroll to position [0, 0]
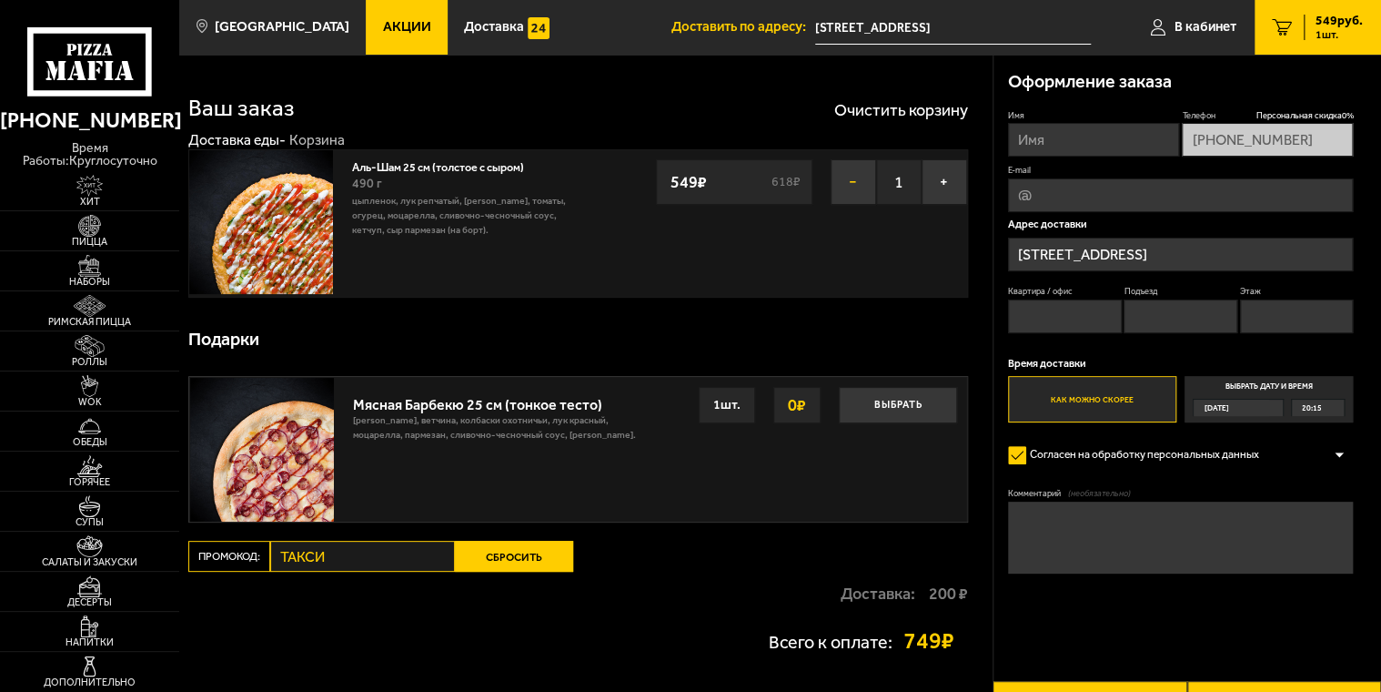
click at [843, 163] on button "−" at bounding box center [853, 181] width 45 height 45
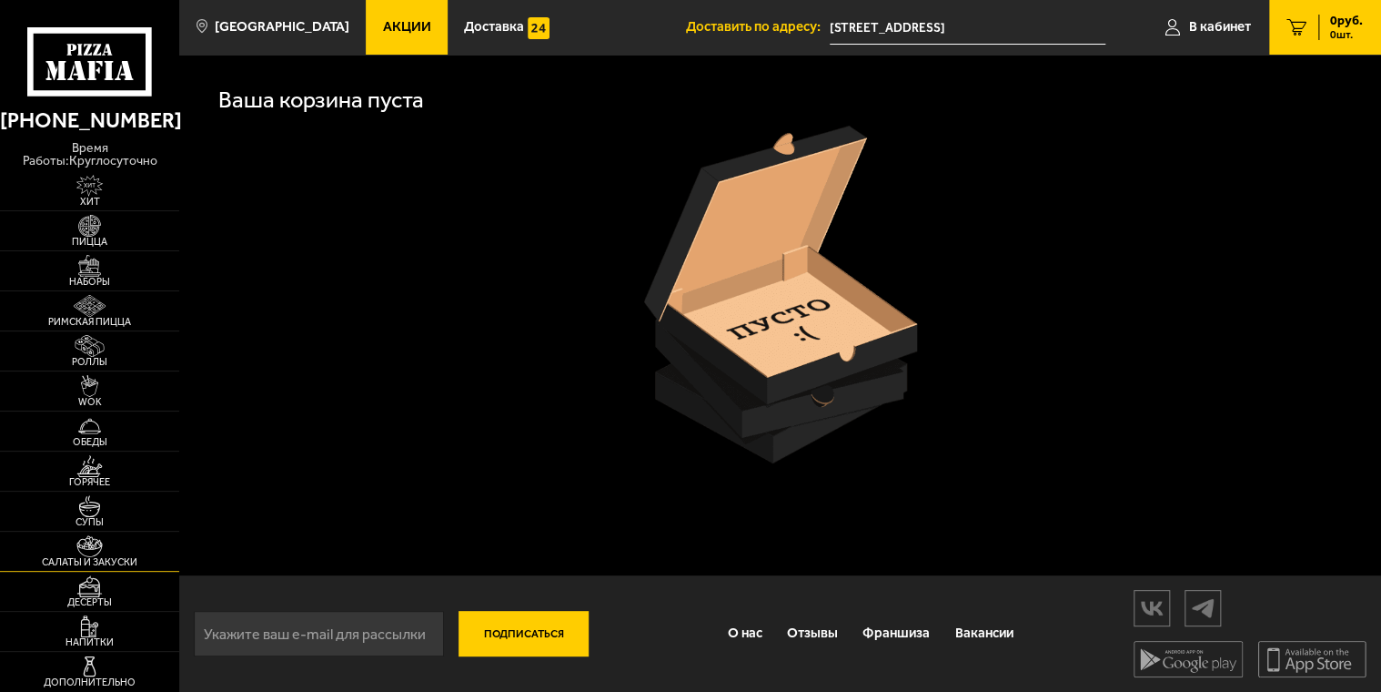
click at [113, 557] on span "Салаты и закуски" at bounding box center [89, 562] width 179 height 10
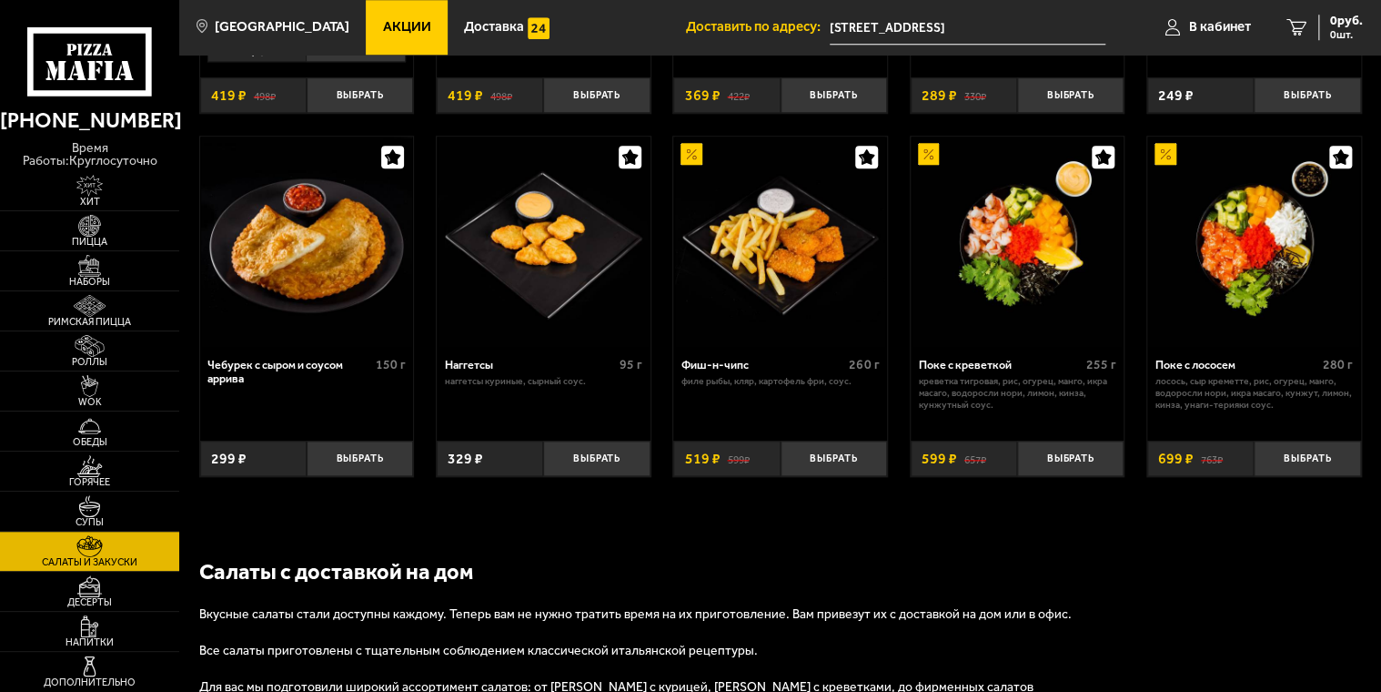
scroll to position [910, 0]
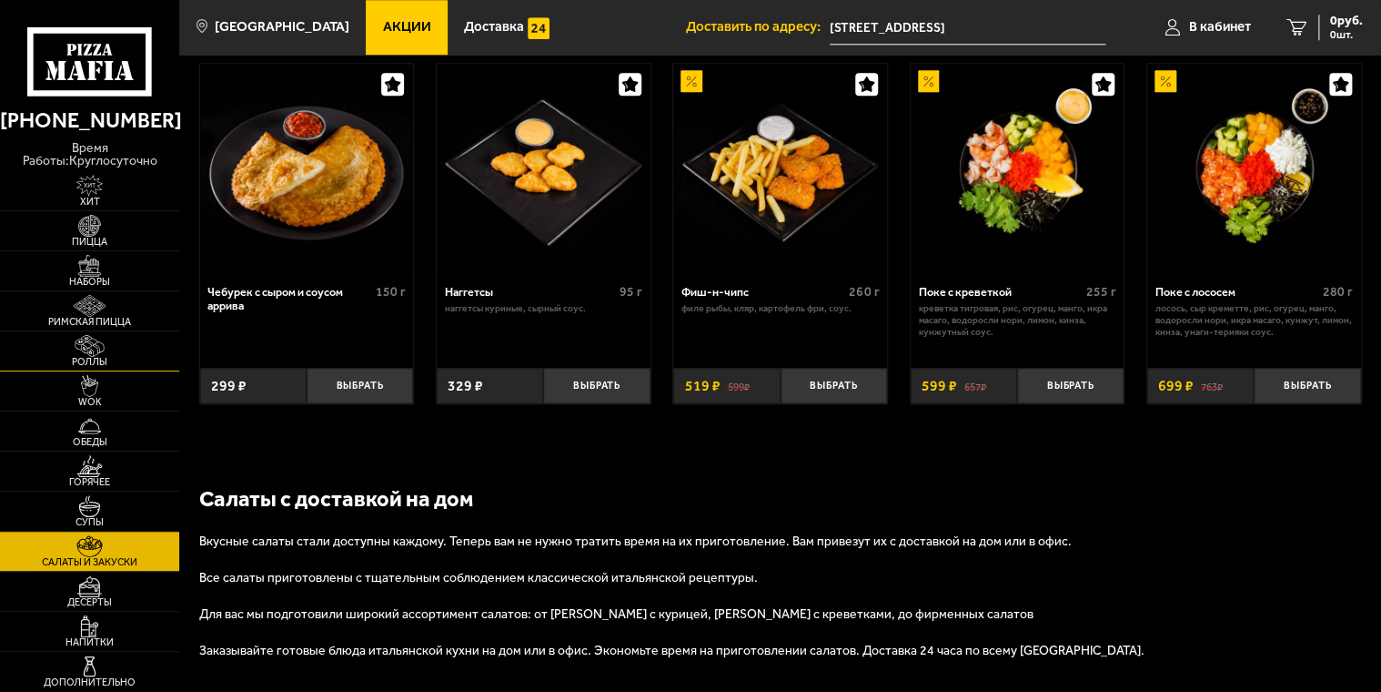
click at [56, 342] on link "Роллы" at bounding box center [89, 350] width 179 height 39
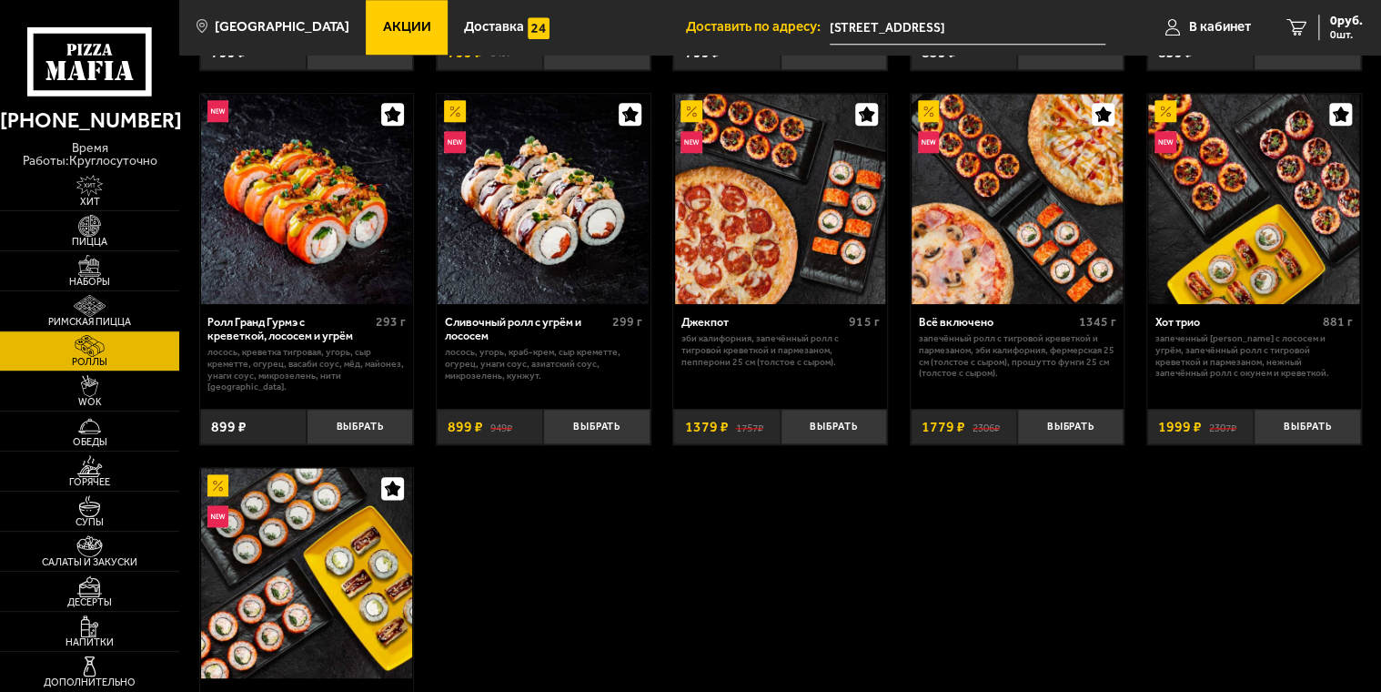
scroll to position [819, 0]
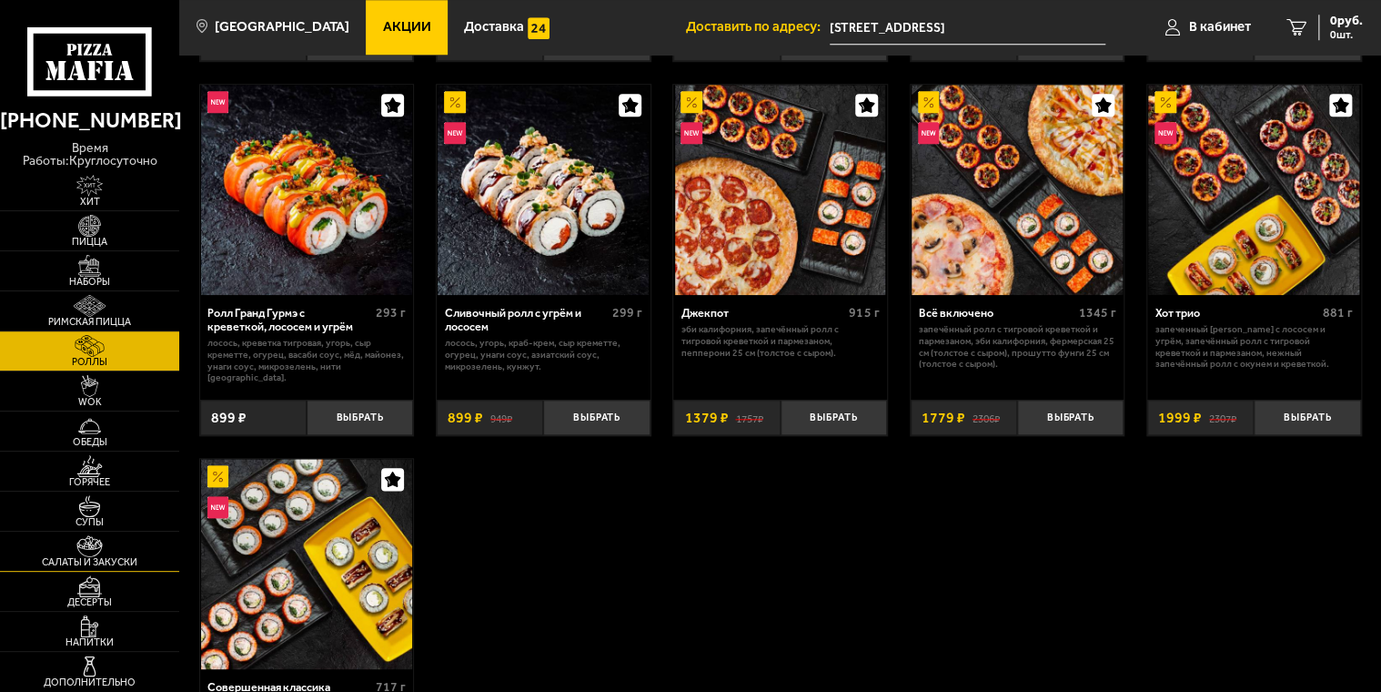
click at [143, 540] on link "Салаты и закуски" at bounding box center [89, 550] width 179 height 39
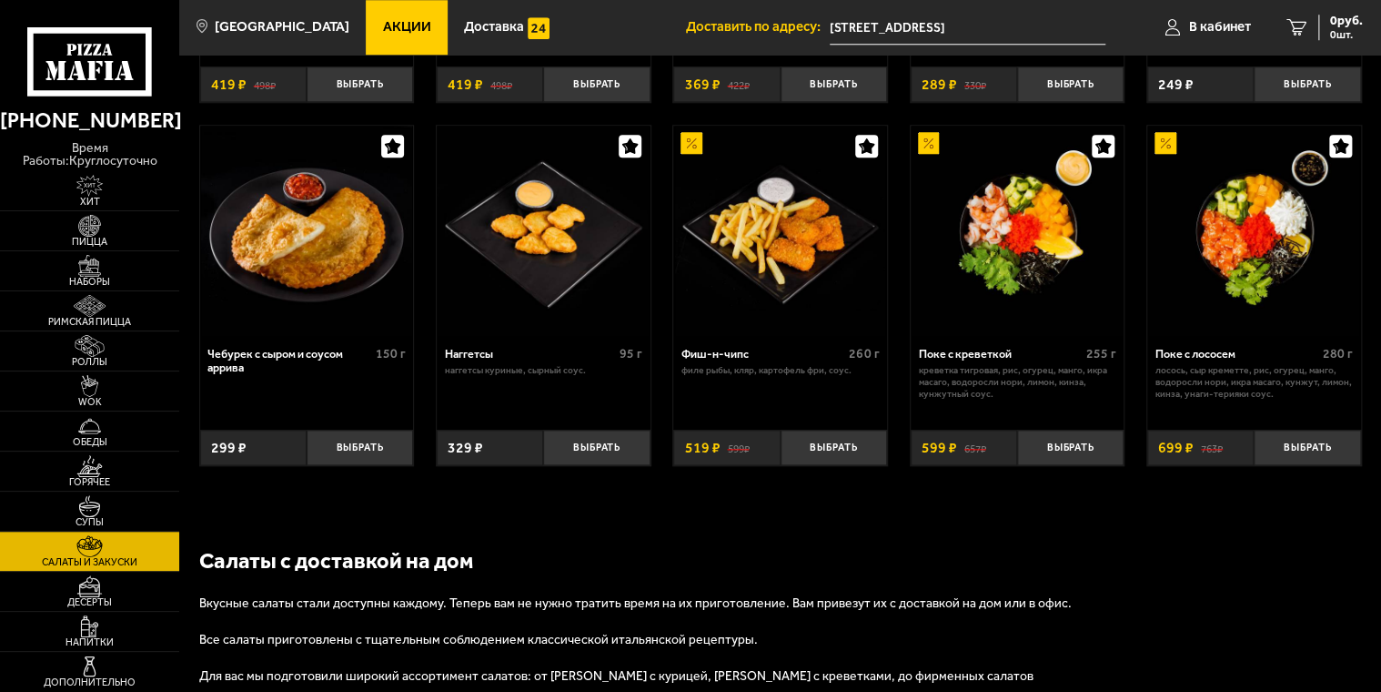
scroll to position [910, 0]
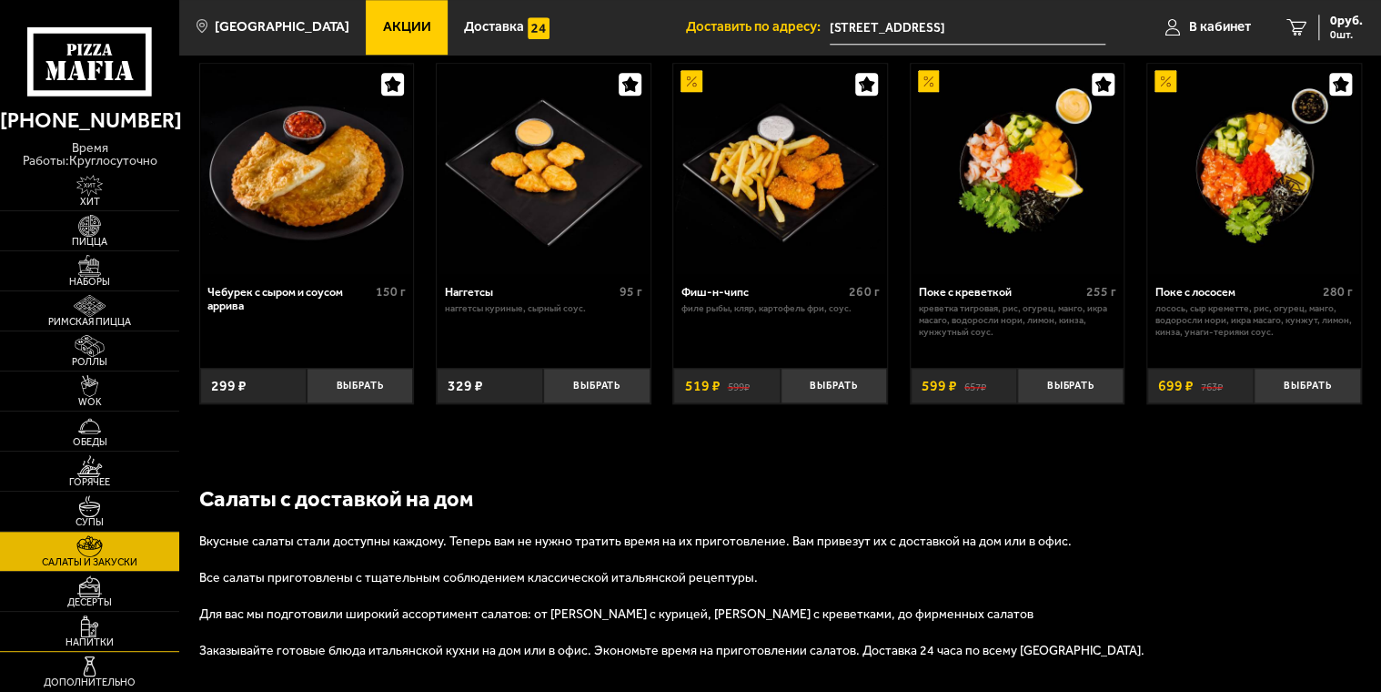
click at [111, 629] on img at bounding box center [90, 626] width 56 height 23
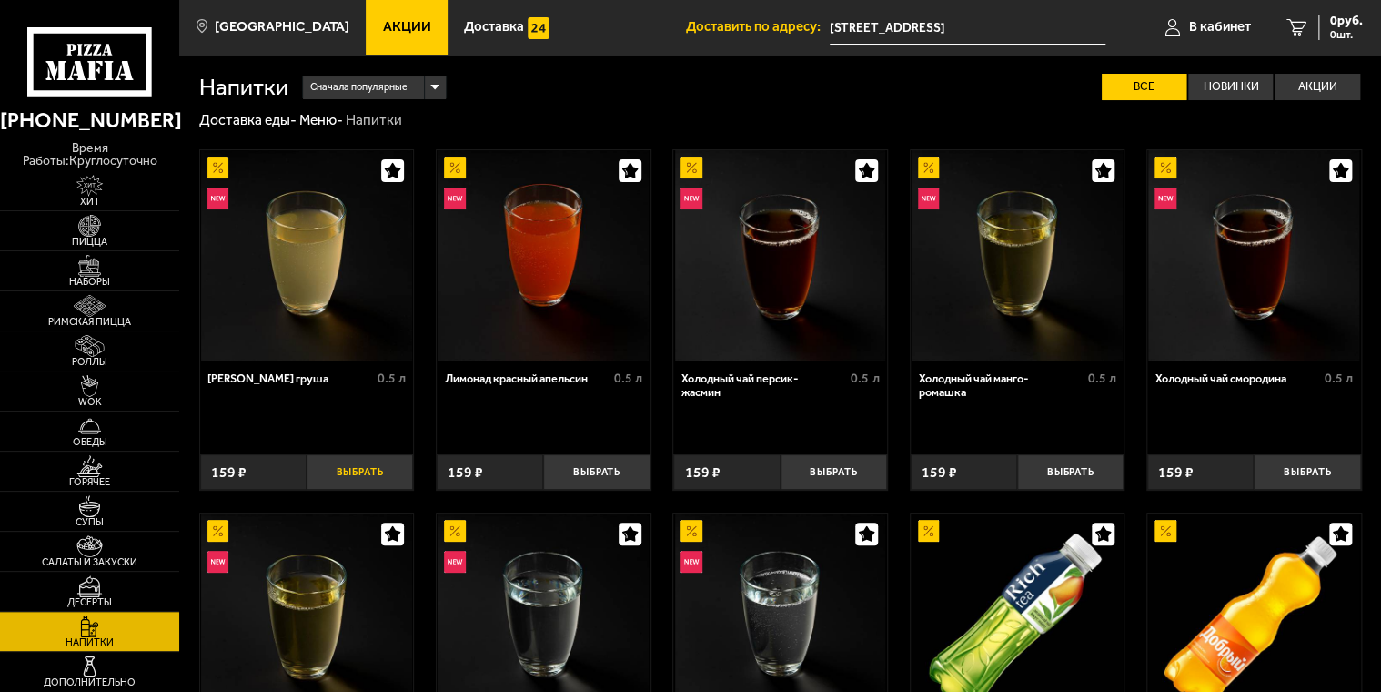
click at [371, 469] on button "Выбрать" at bounding box center [360, 471] width 106 height 35
click at [1310, 26] on div "159 руб. 1 шт." at bounding box center [1333, 27] width 59 height 25
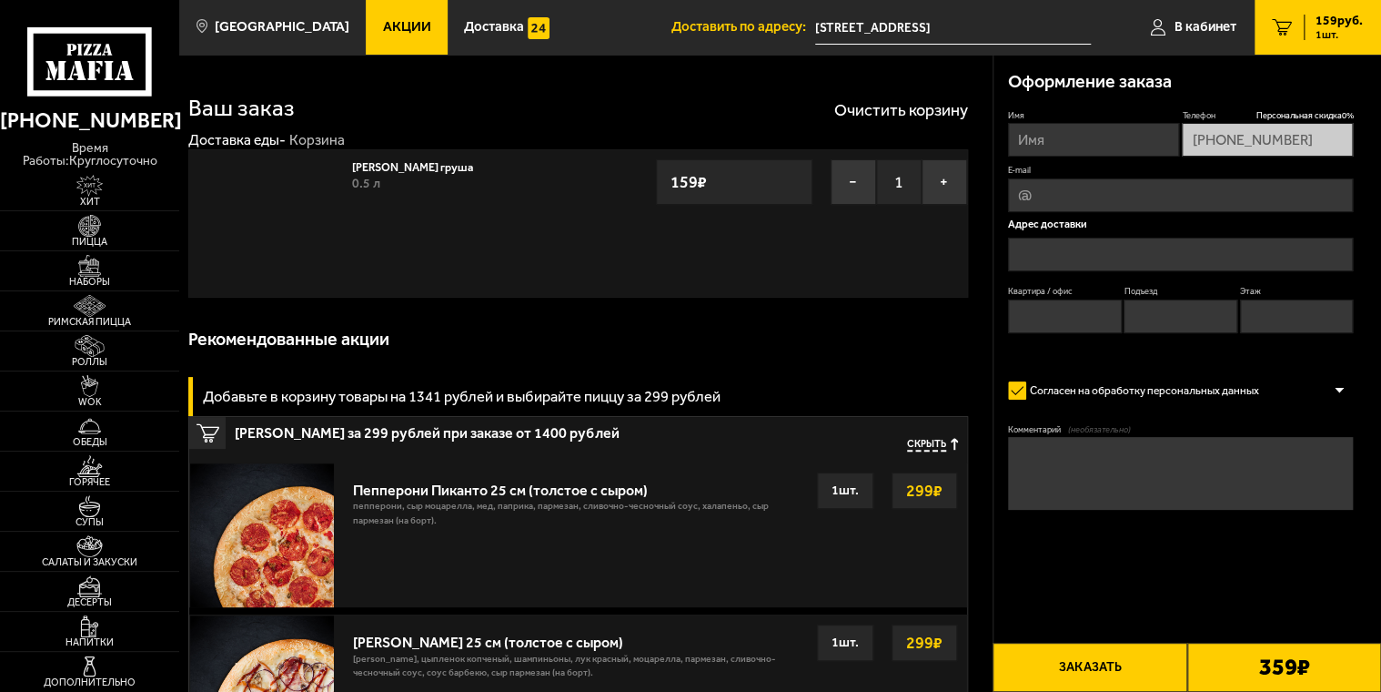
type input "[STREET_ADDRESS]"
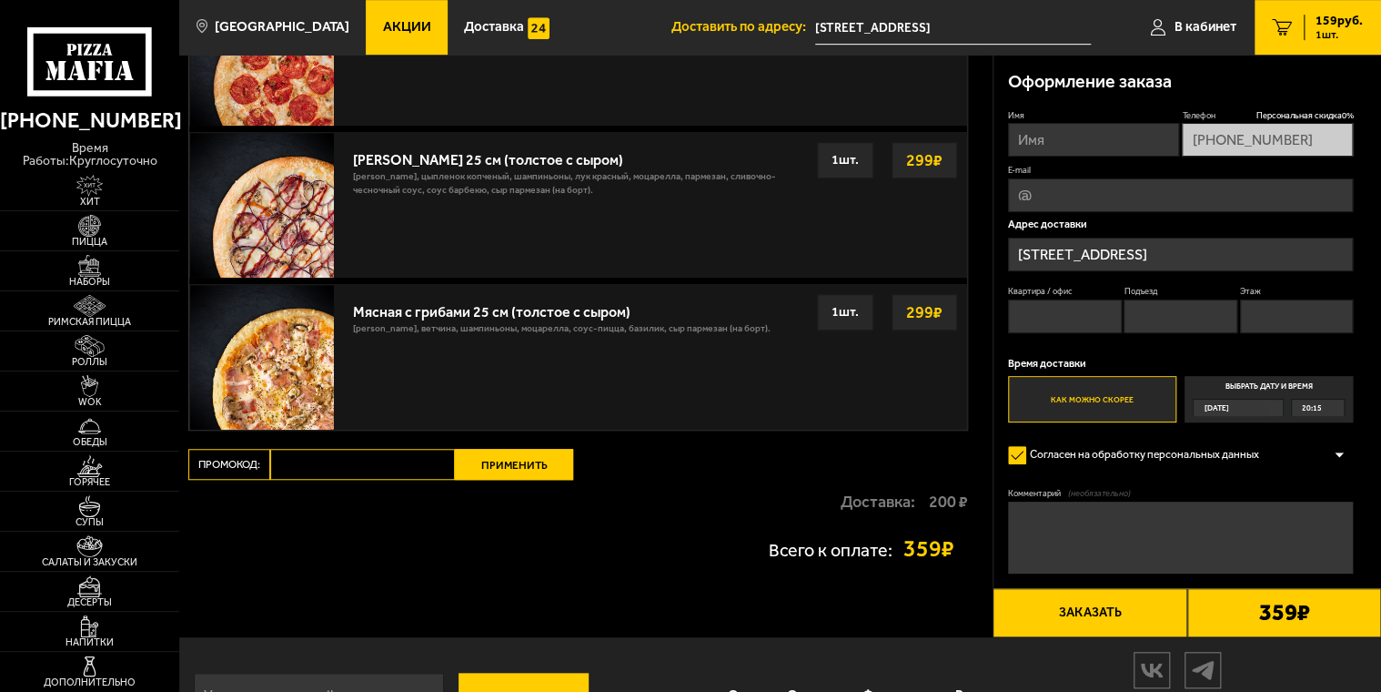
scroll to position [545, 0]
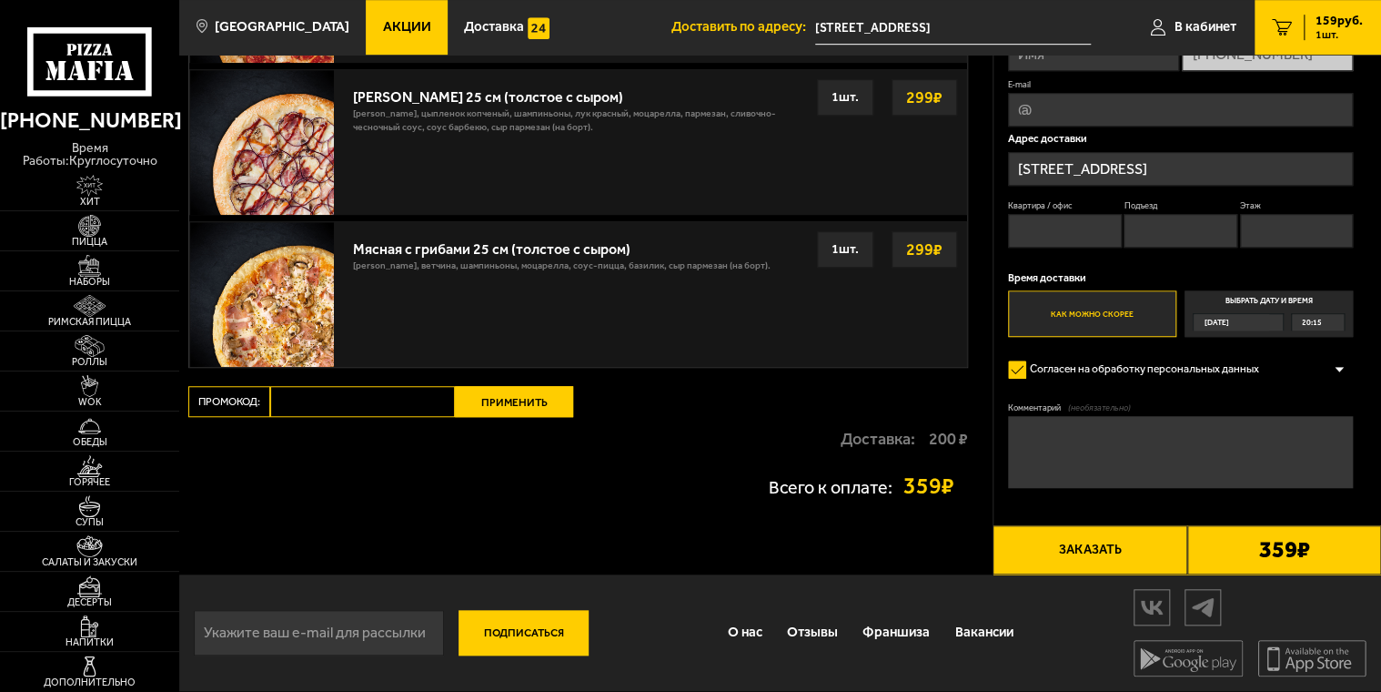
click at [319, 392] on input "Промокод:" at bounding box center [362, 401] width 185 height 31
type input "ТАКСИ"
click at [482, 389] on button "Применить" at bounding box center [514, 401] width 118 height 31
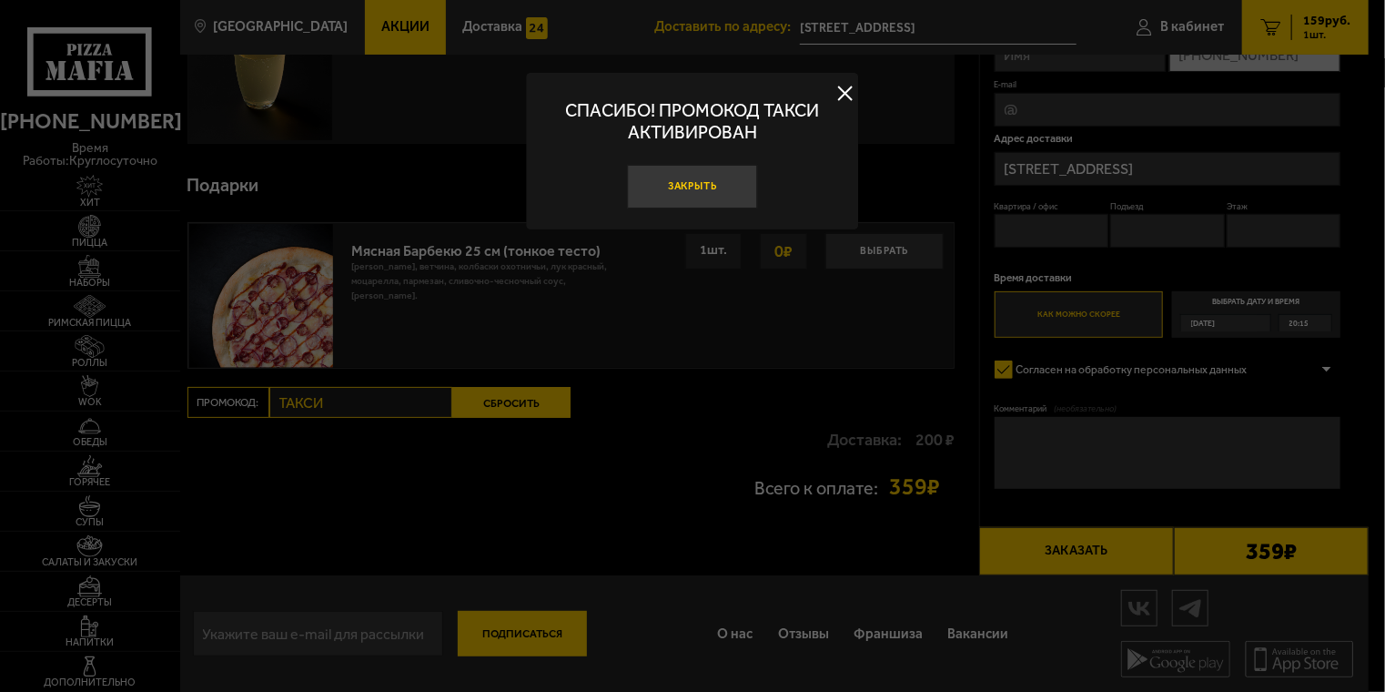
drag, startPoint x: 727, startPoint y: 178, endPoint x: 718, endPoint y: 179, distance: 9.1
click at [724, 178] on button "Закрыть" at bounding box center [693, 187] width 130 height 44
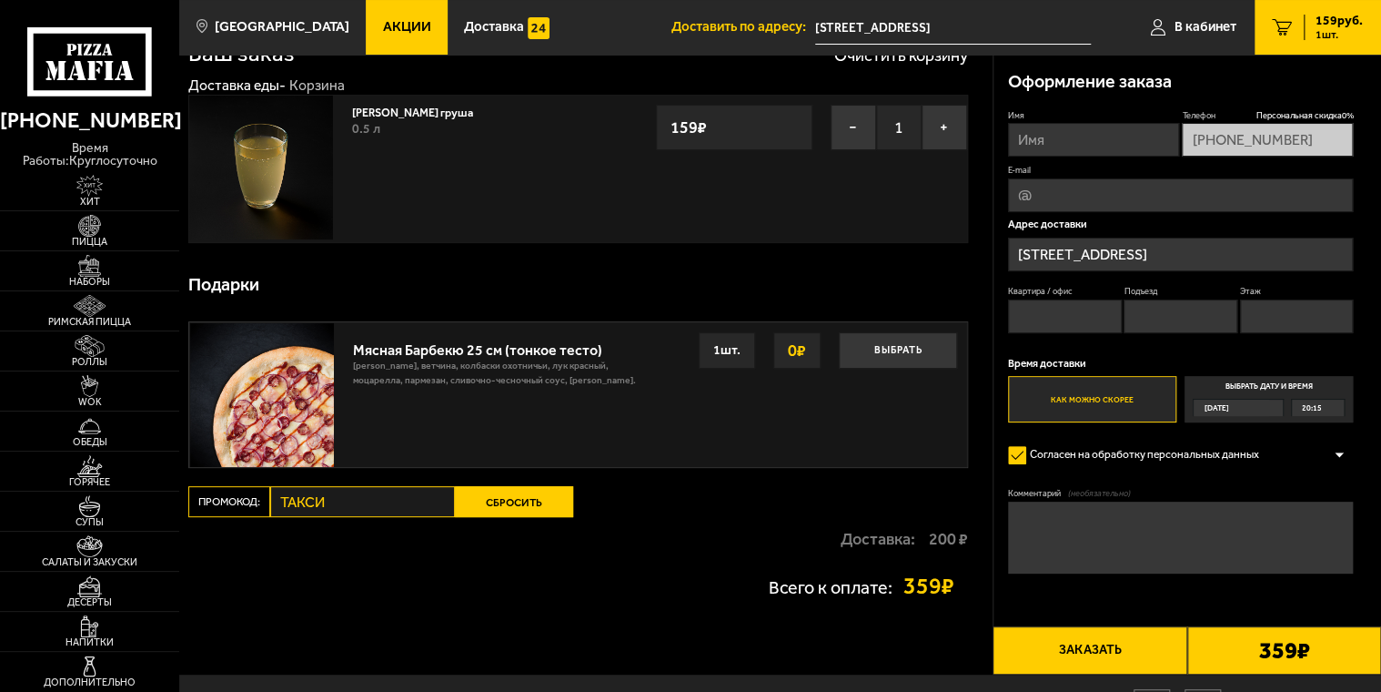
scroll to position [0, 0]
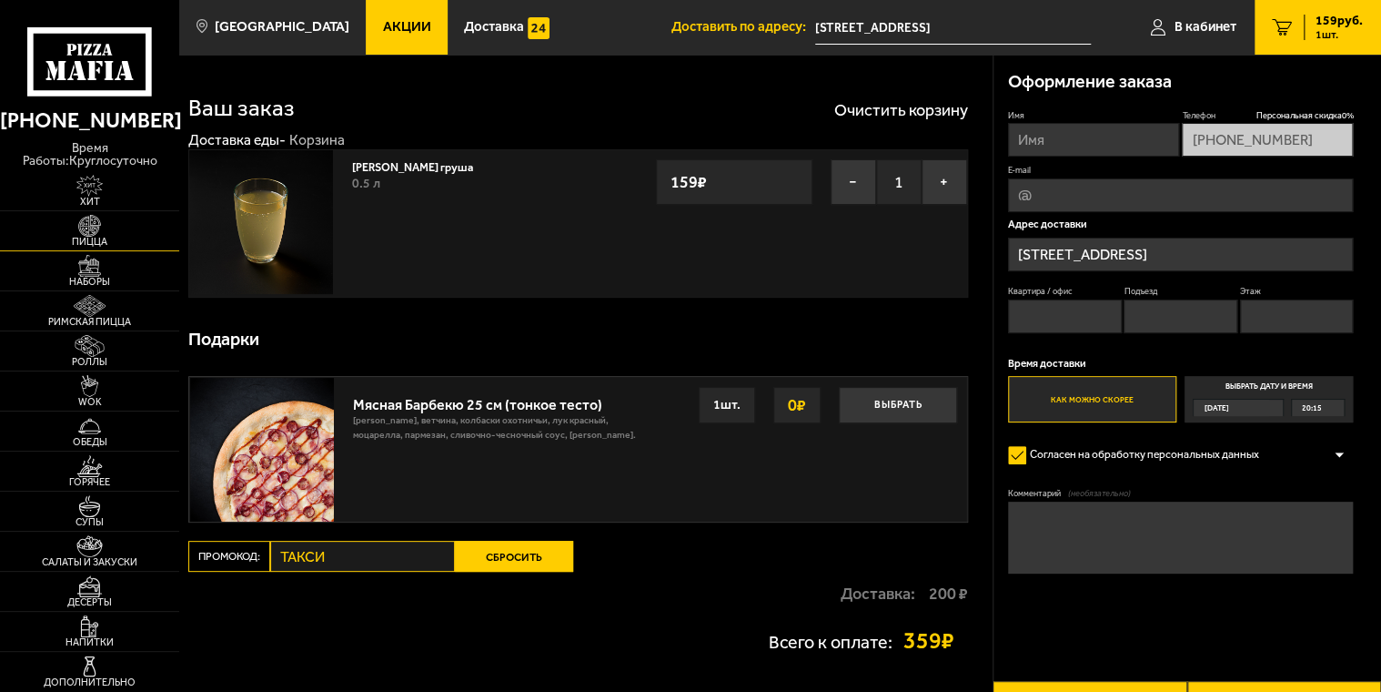
click at [160, 211] on link "Пицца" at bounding box center [89, 230] width 179 height 39
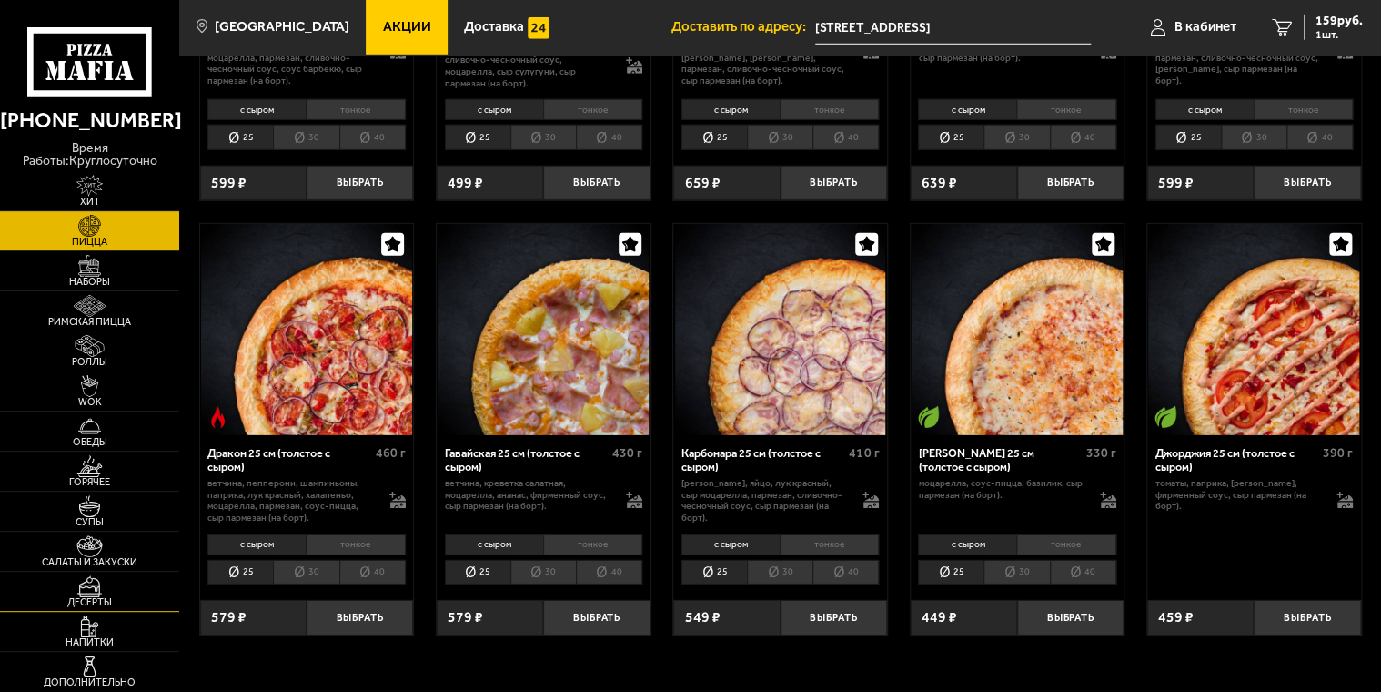
scroll to position [2639, 0]
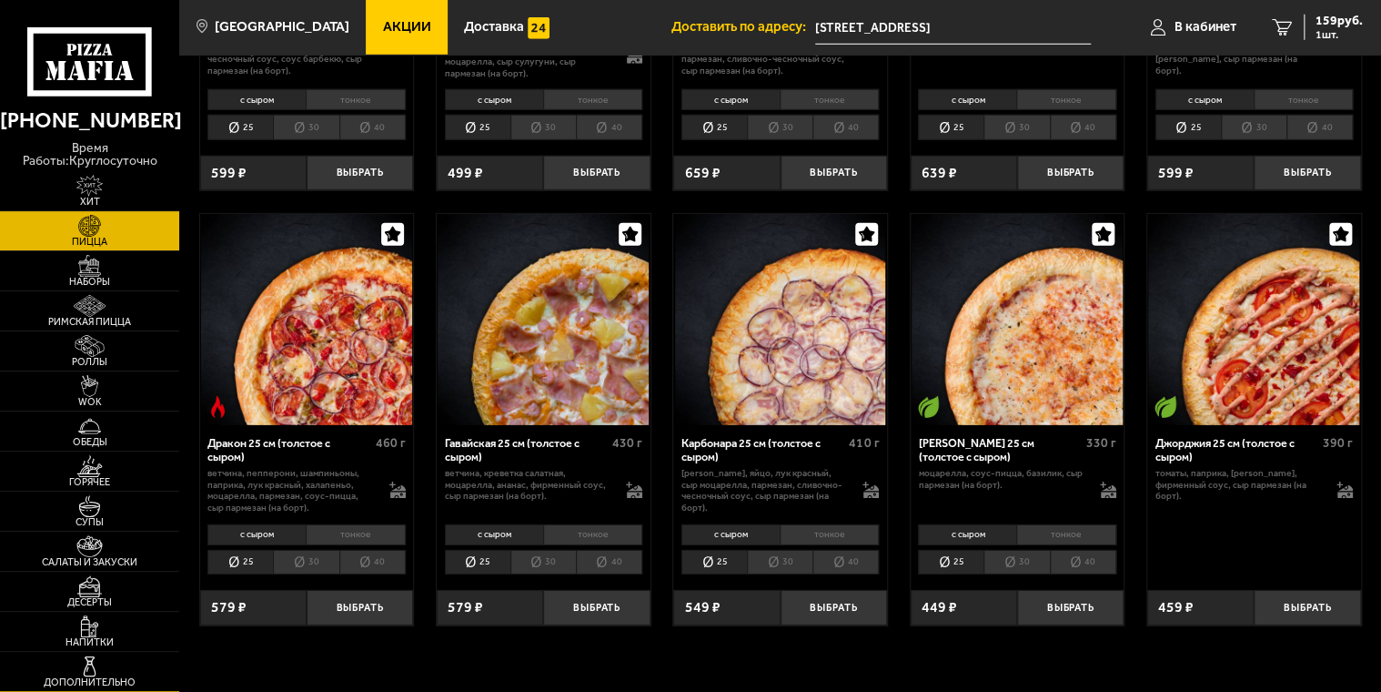
click at [138, 672] on link "Дополнительно" at bounding box center [89, 671] width 179 height 39
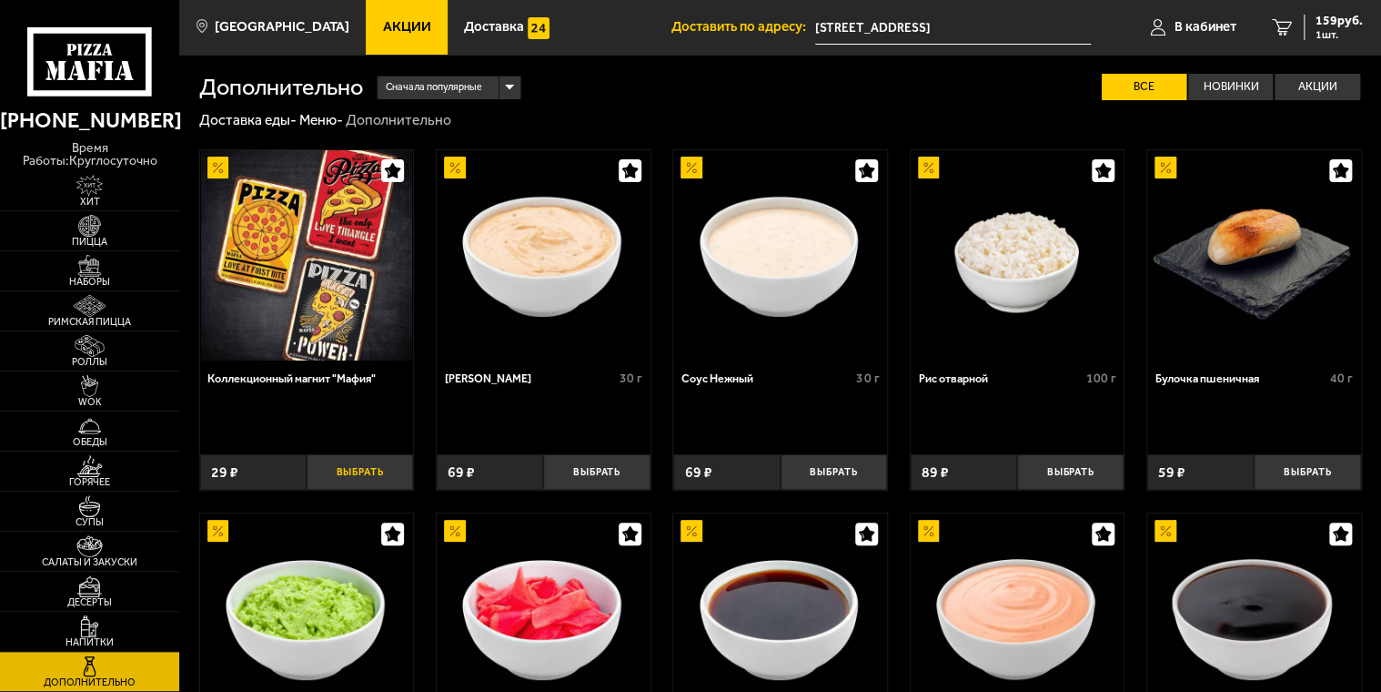
click at [379, 460] on button "Выбрать" at bounding box center [360, 471] width 106 height 35
click at [1318, 15] on span "188 руб." at bounding box center [1339, 21] width 47 height 13
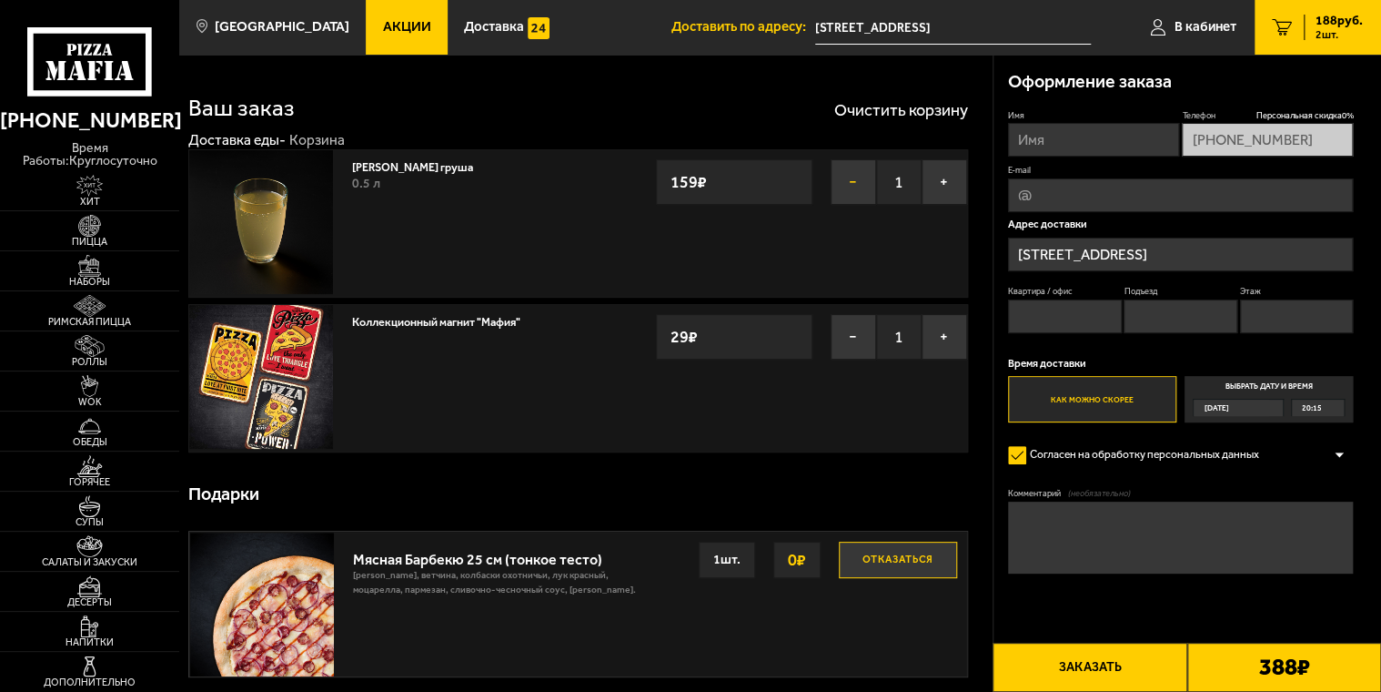
click at [852, 186] on button "−" at bounding box center [853, 181] width 45 height 45
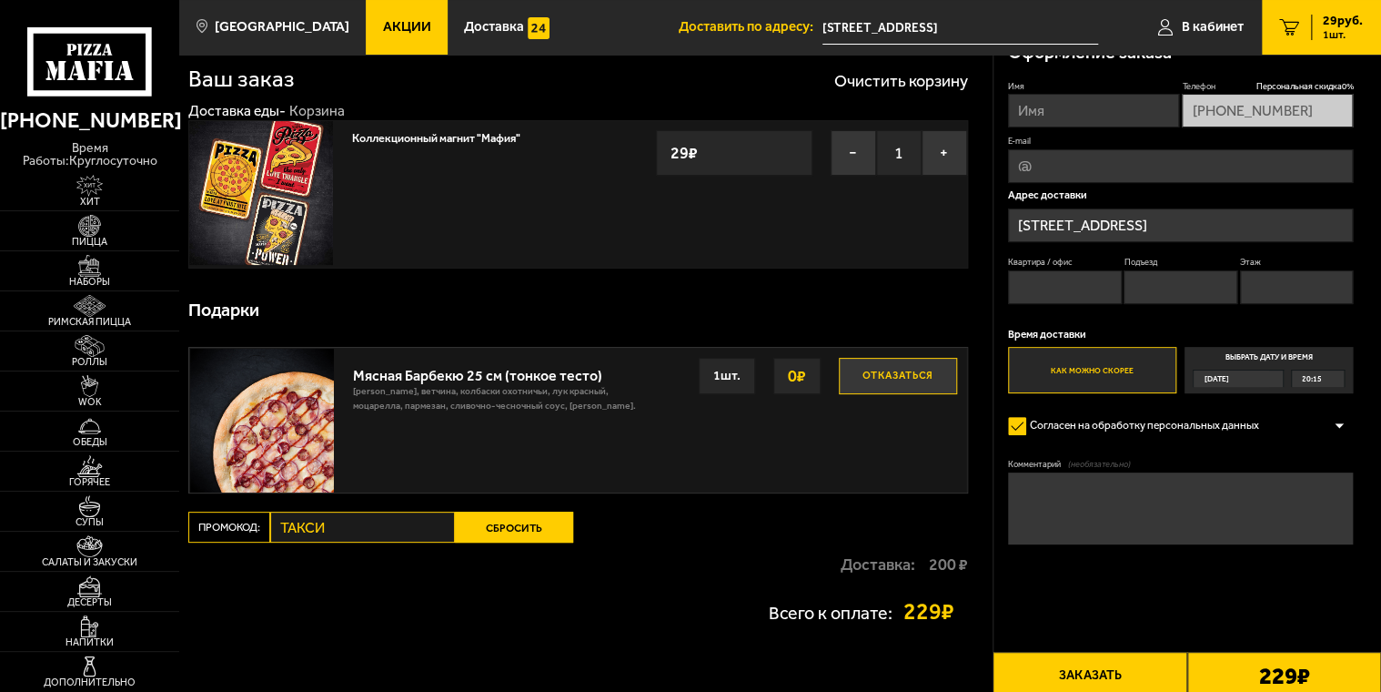
scroll to position [91, 0]
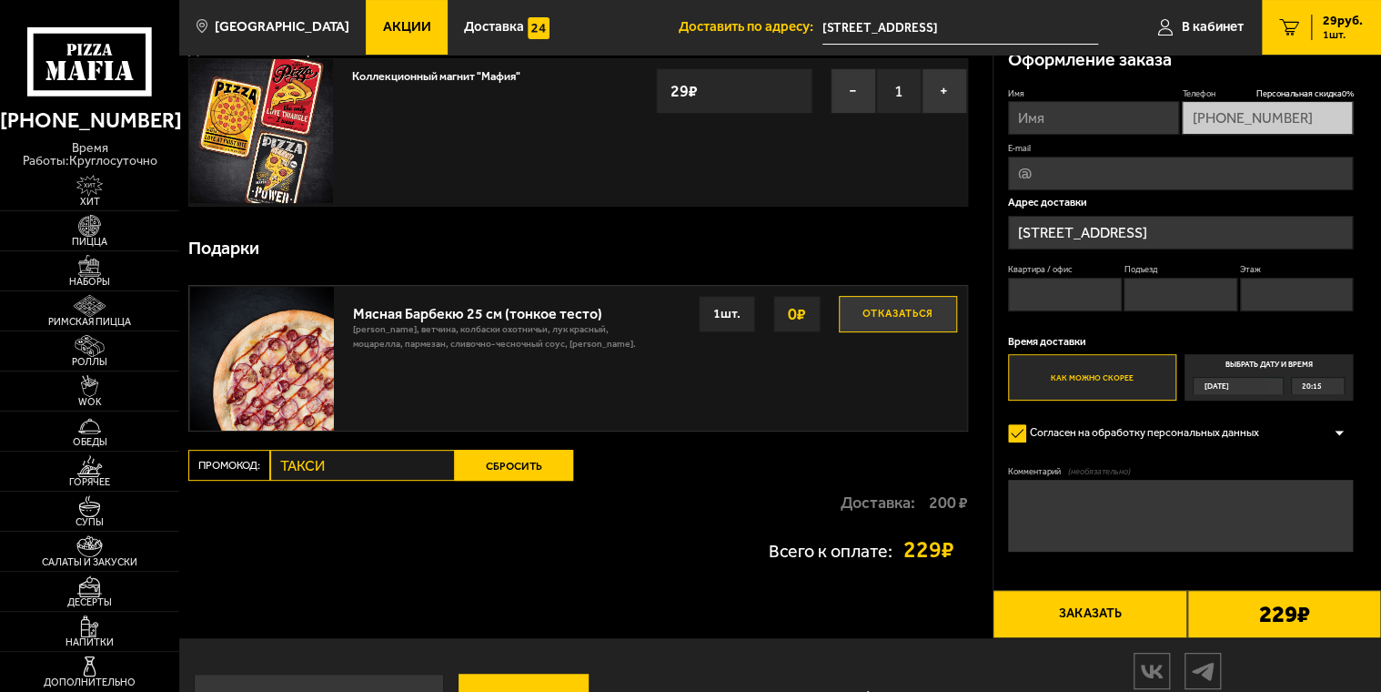
click at [1117, 612] on button "Заказать" at bounding box center [1090, 614] width 194 height 49
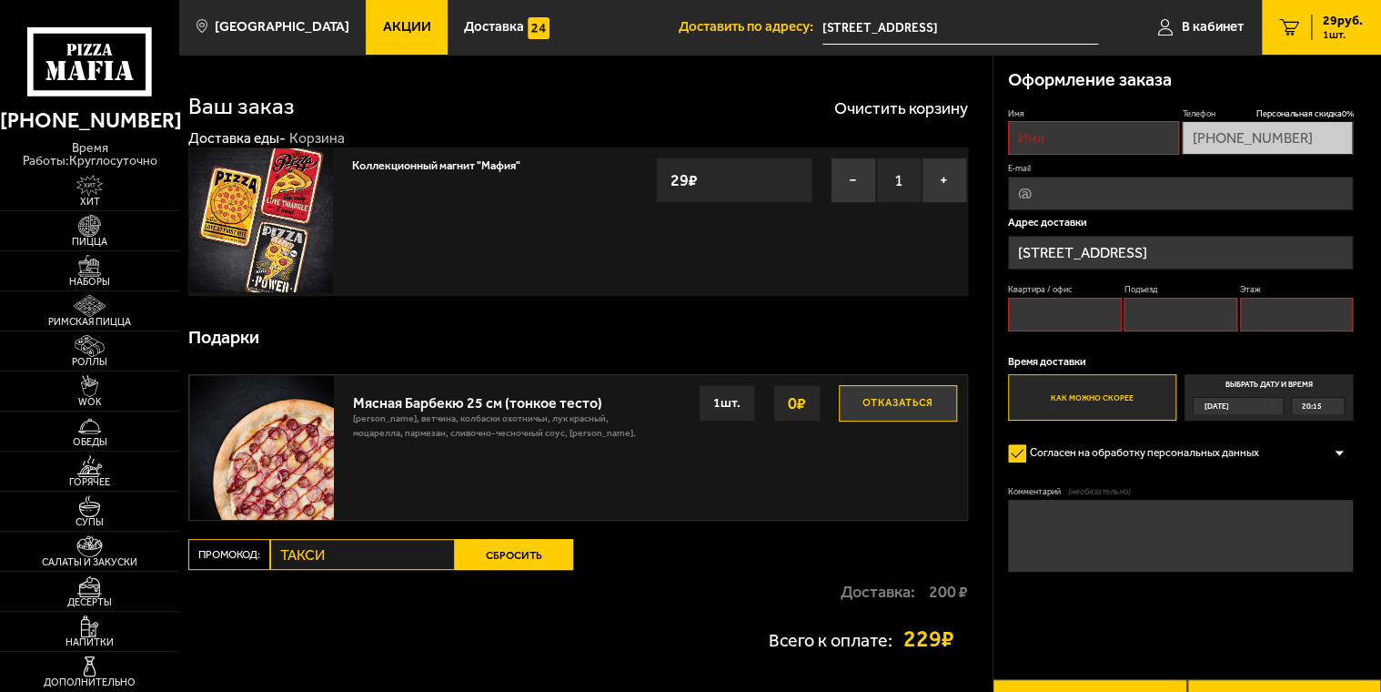
scroll to position [0, 0]
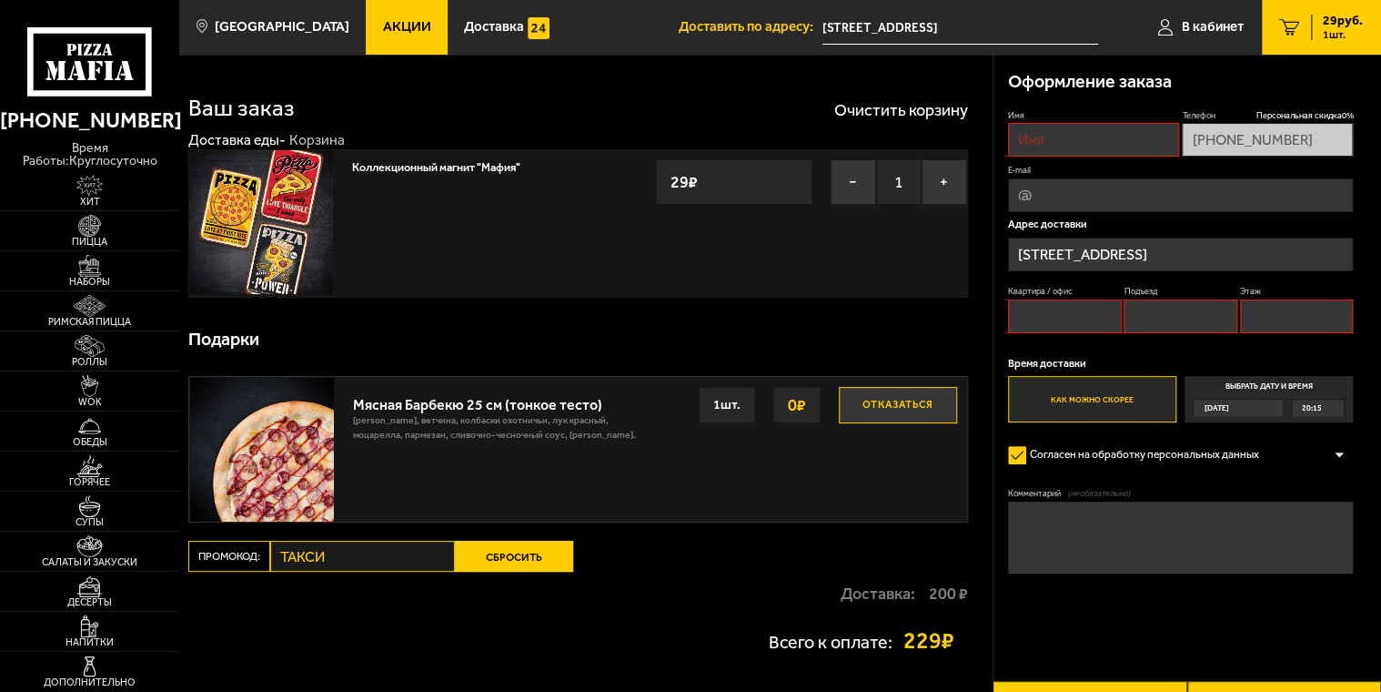
click at [1046, 143] on input "Имя" at bounding box center [1093, 140] width 171 height 34
type input "[PERSON_NAME]"
type input "[EMAIL_ADDRESS][DOMAIN_NAME]"
click at [1061, 329] on input "Квартира / офис" at bounding box center [1065, 316] width 114 height 34
type input "1"
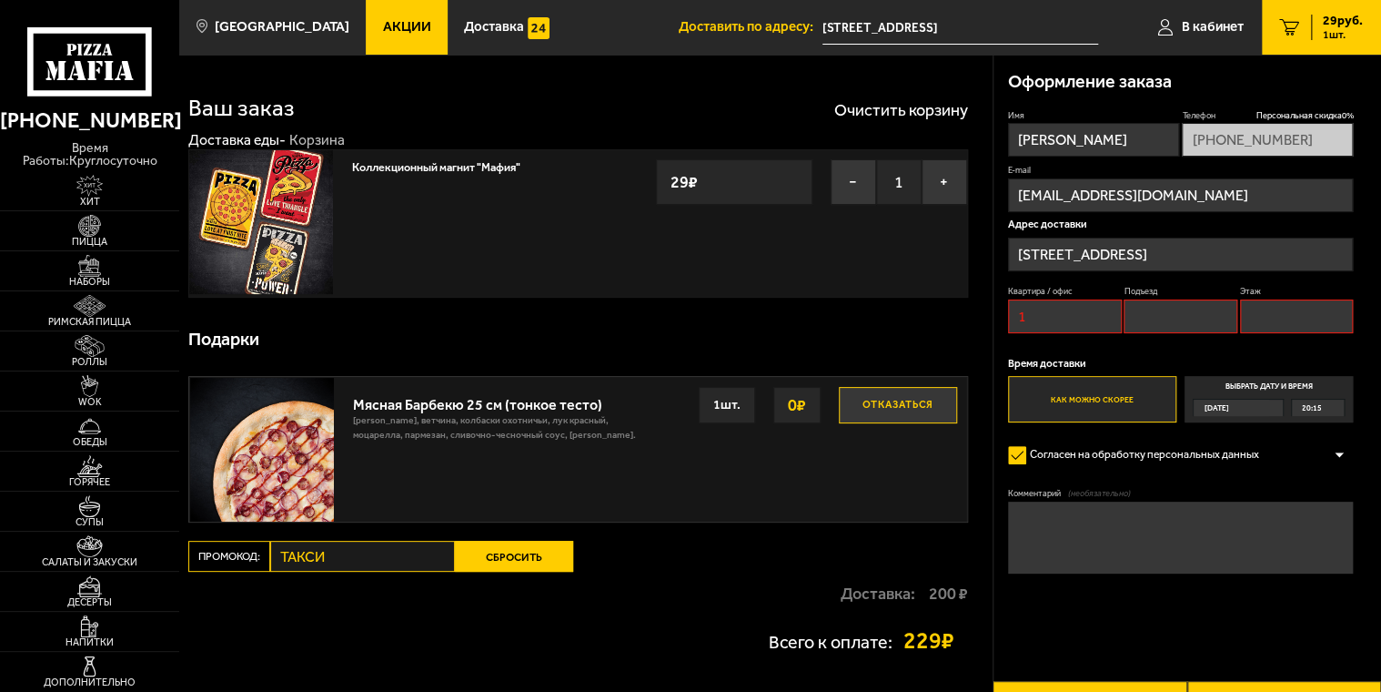
click at [1157, 311] on input "Подъезд" at bounding box center [1181, 316] width 114 height 34
type input "1"
click at [1307, 305] on input "Этаж" at bounding box center [1297, 316] width 114 height 34
type input "1"
click at [1160, 515] on textarea "Комментарий (необязательно)" at bounding box center [1181, 537] width 346 height 72
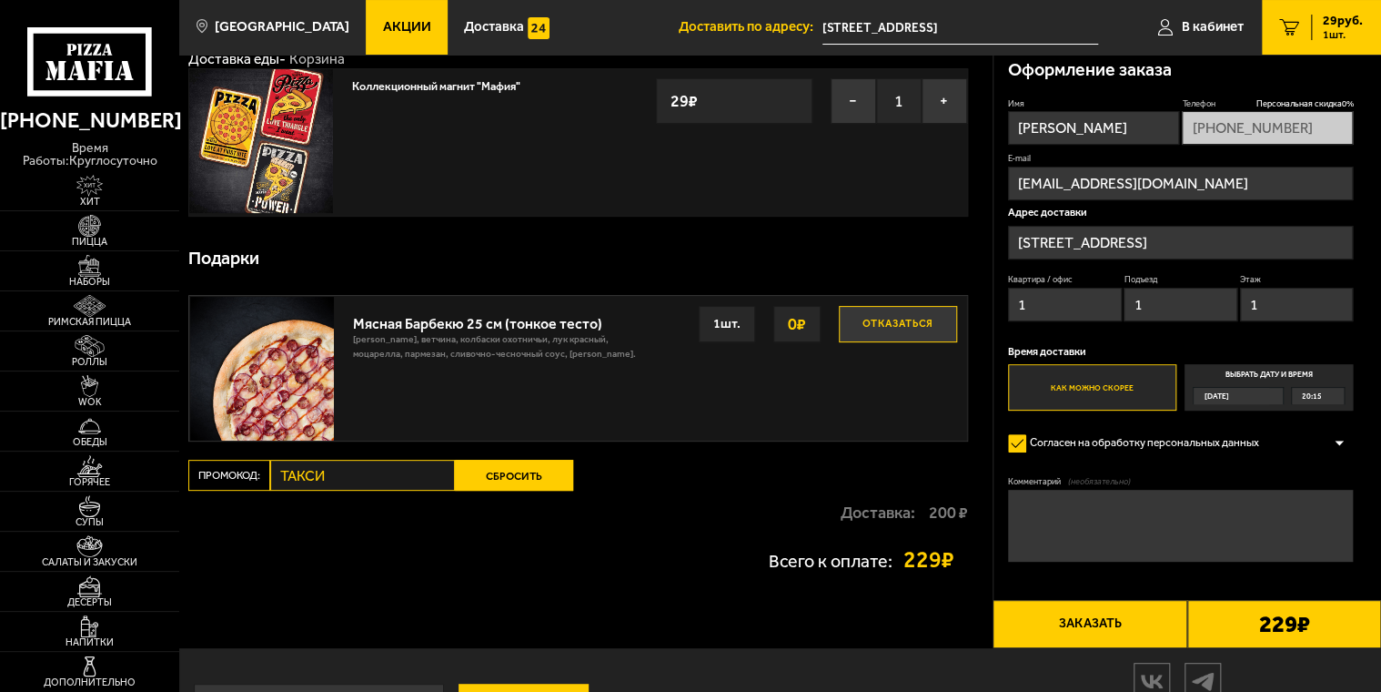
scroll to position [91, 0]
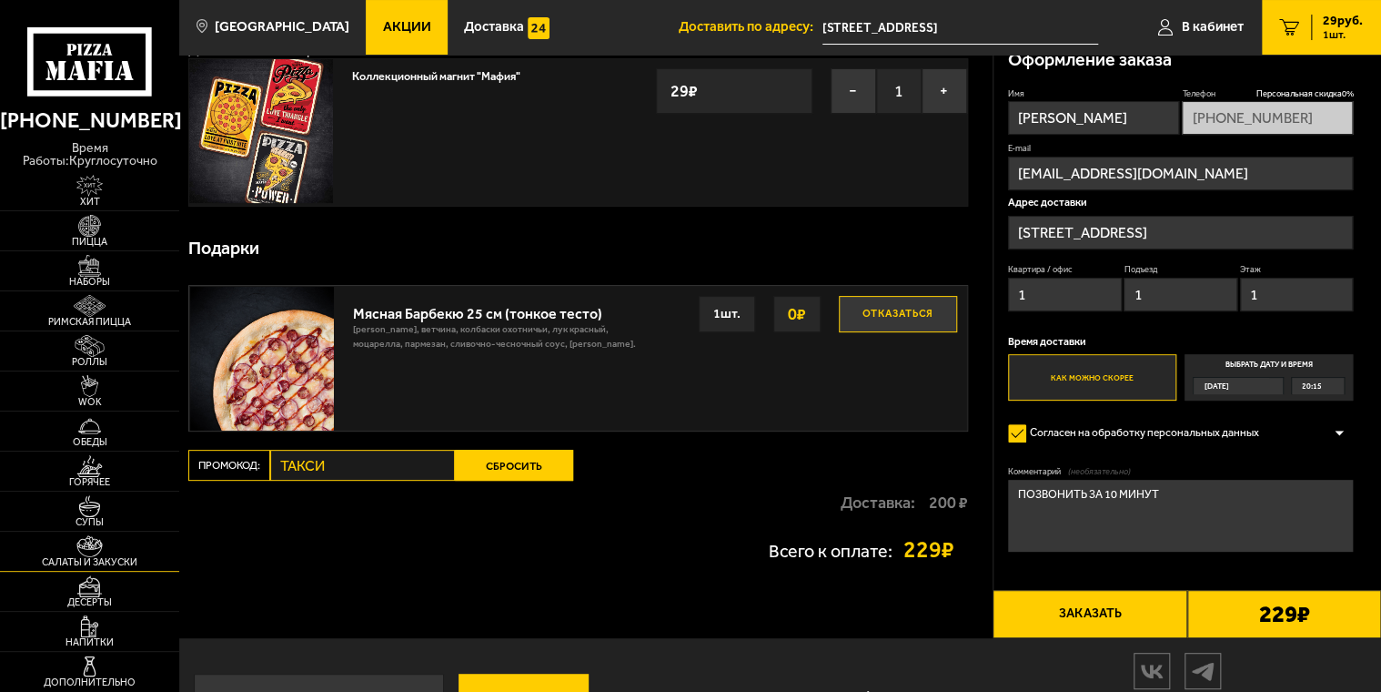
type textarea "ПОЗВОНИТЬ ЗА 10 МИНУТ"
click at [117, 557] on span "Салаты и закуски" at bounding box center [89, 562] width 179 height 10
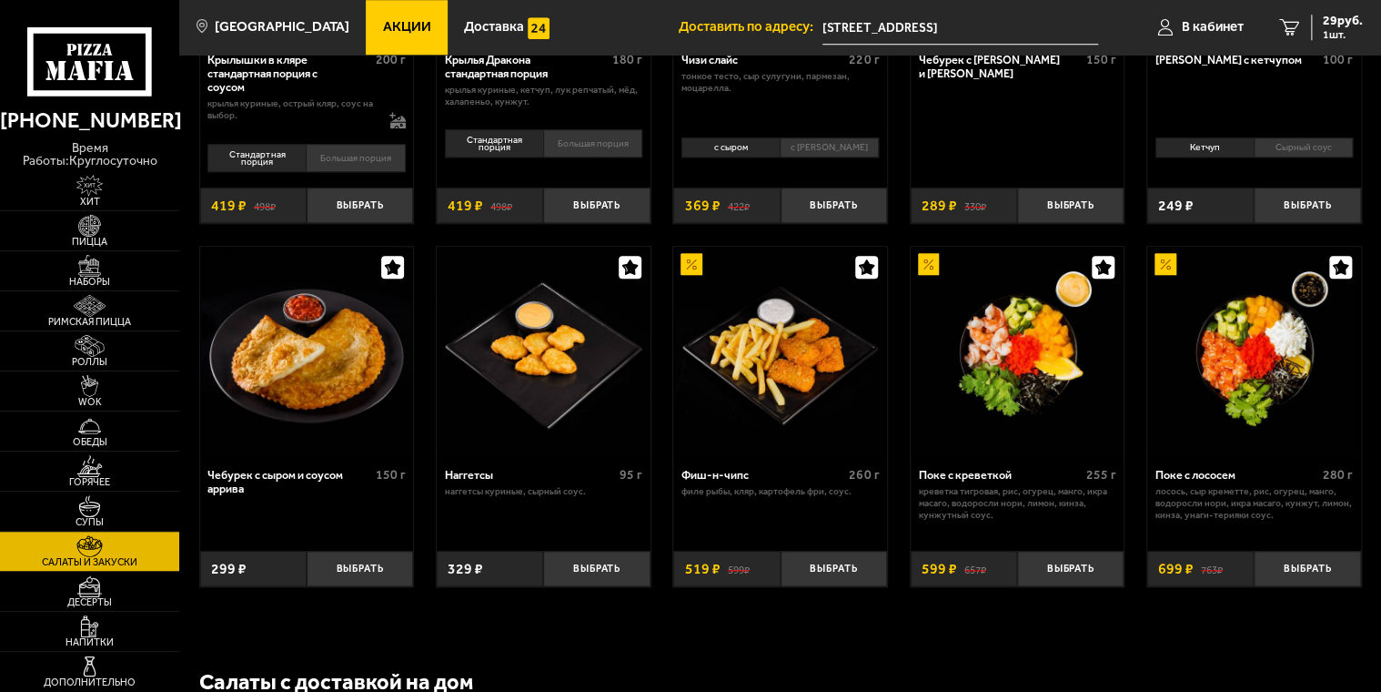
scroll to position [728, 0]
click at [44, 331] on link "Роллы" at bounding box center [89, 350] width 179 height 39
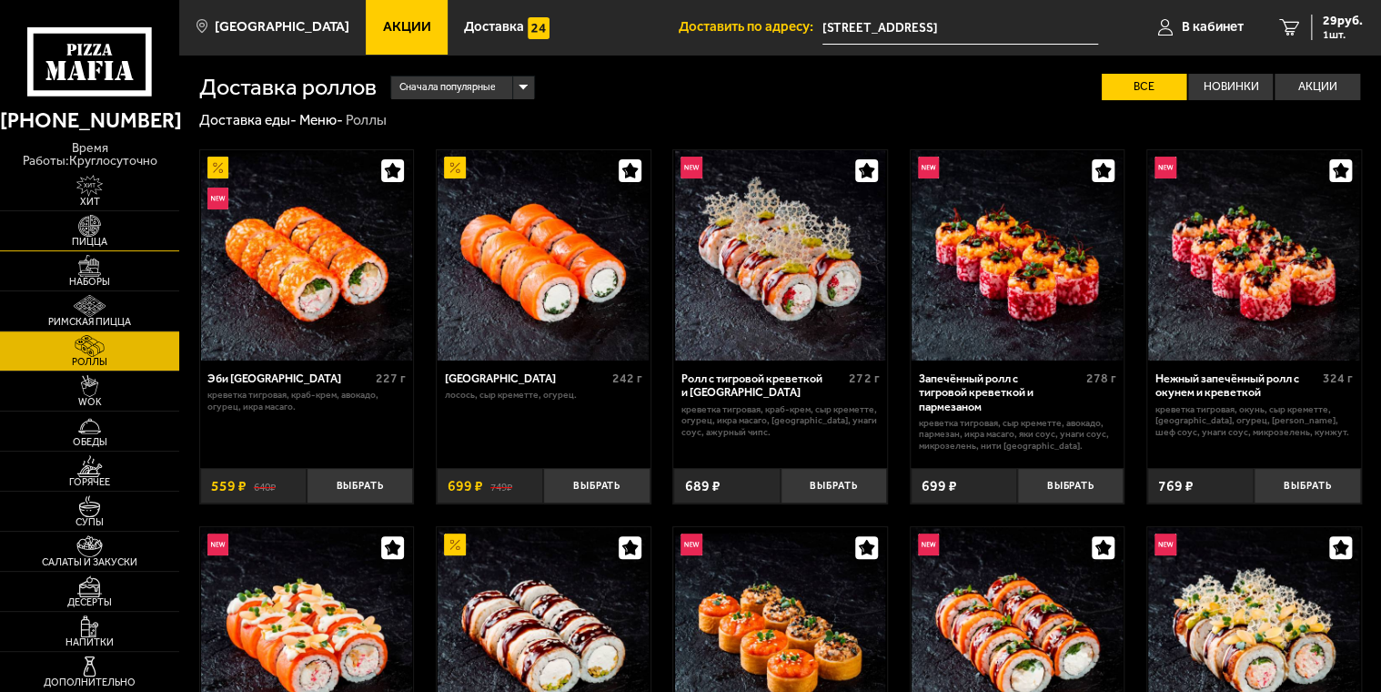
click at [110, 215] on img at bounding box center [90, 226] width 56 height 23
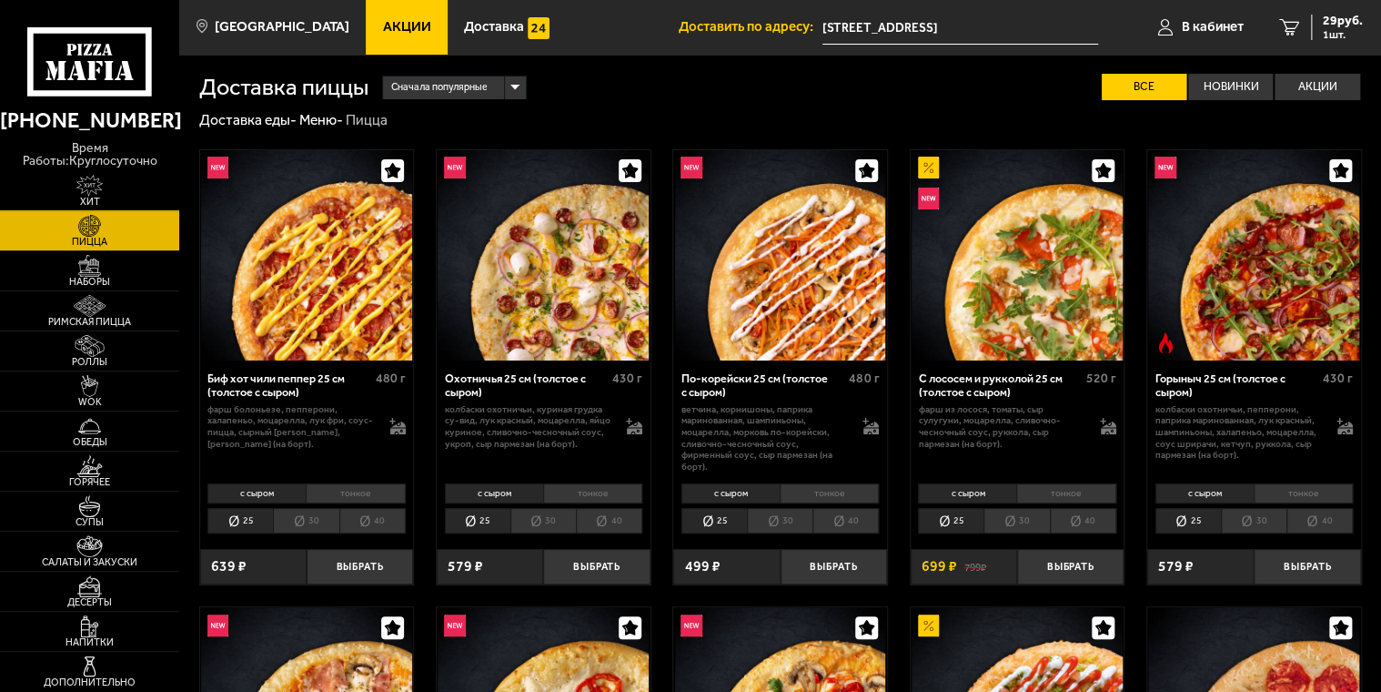
click at [117, 171] on link "Хит" at bounding box center [89, 190] width 179 height 39
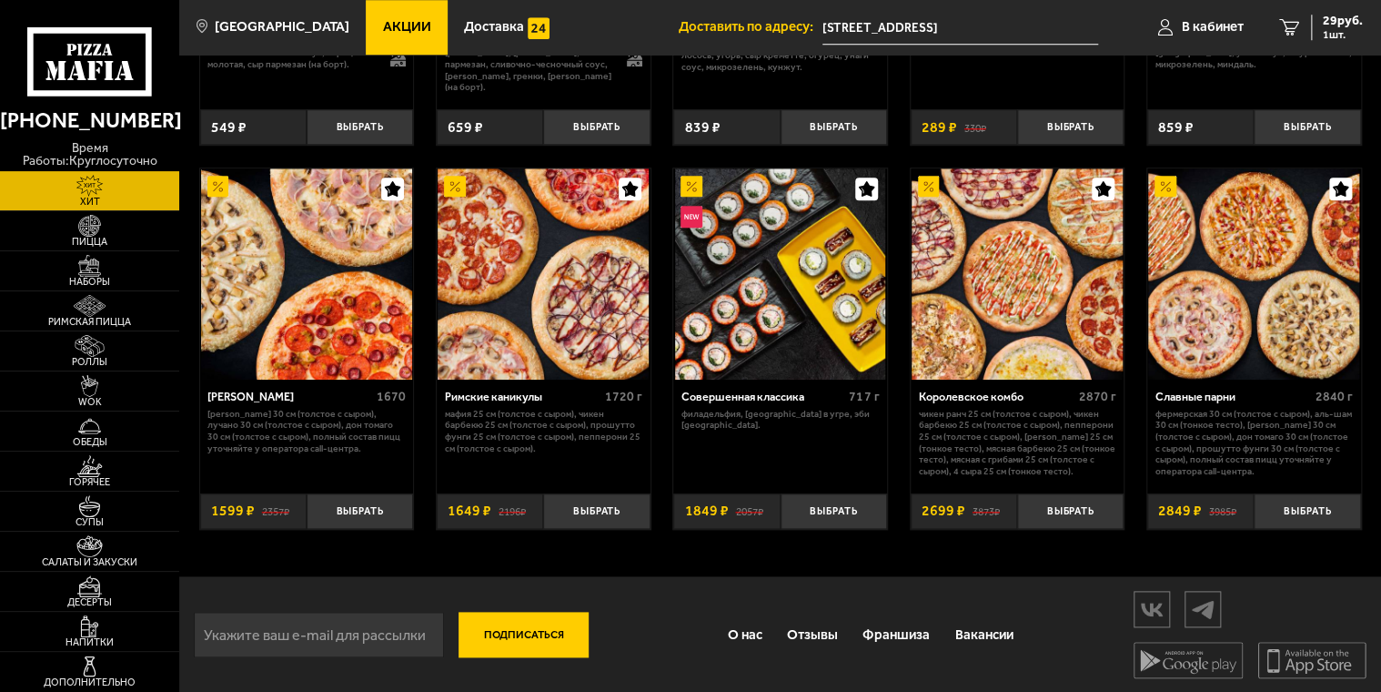
scroll to position [771, 0]
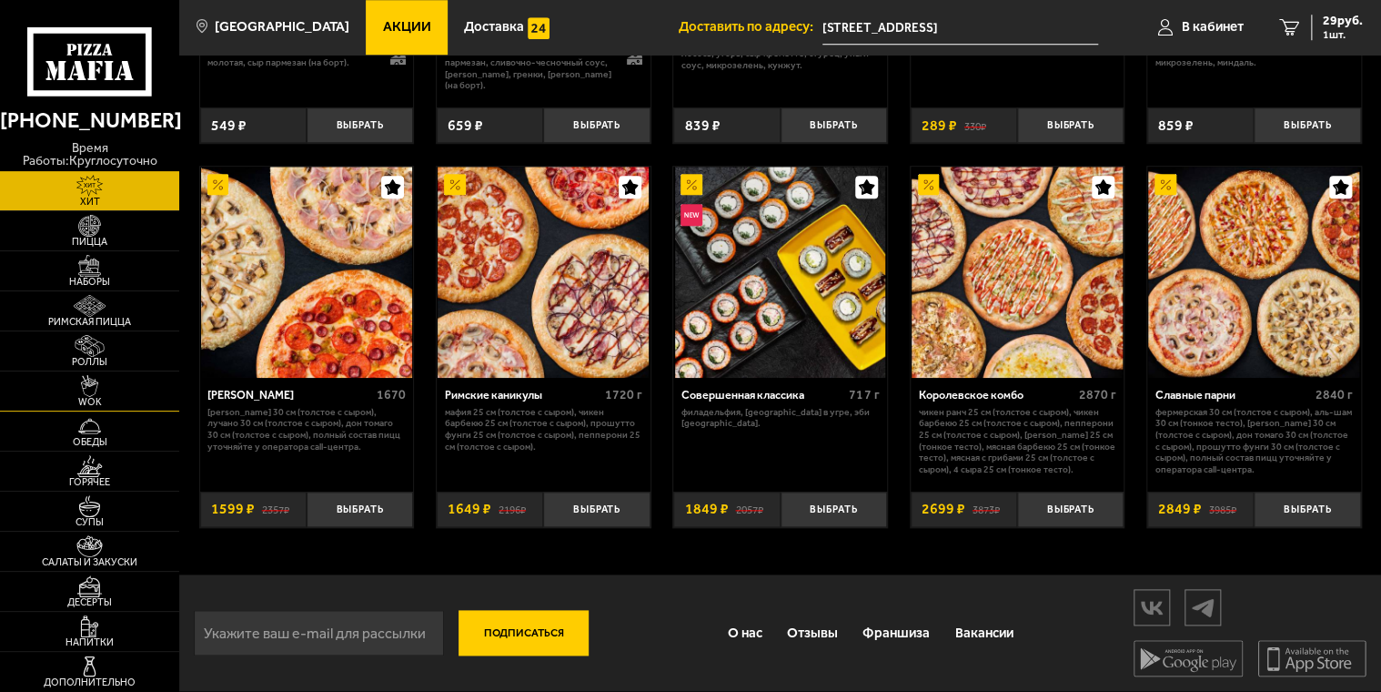
click at [142, 375] on link "WOK" at bounding box center [89, 390] width 179 height 39
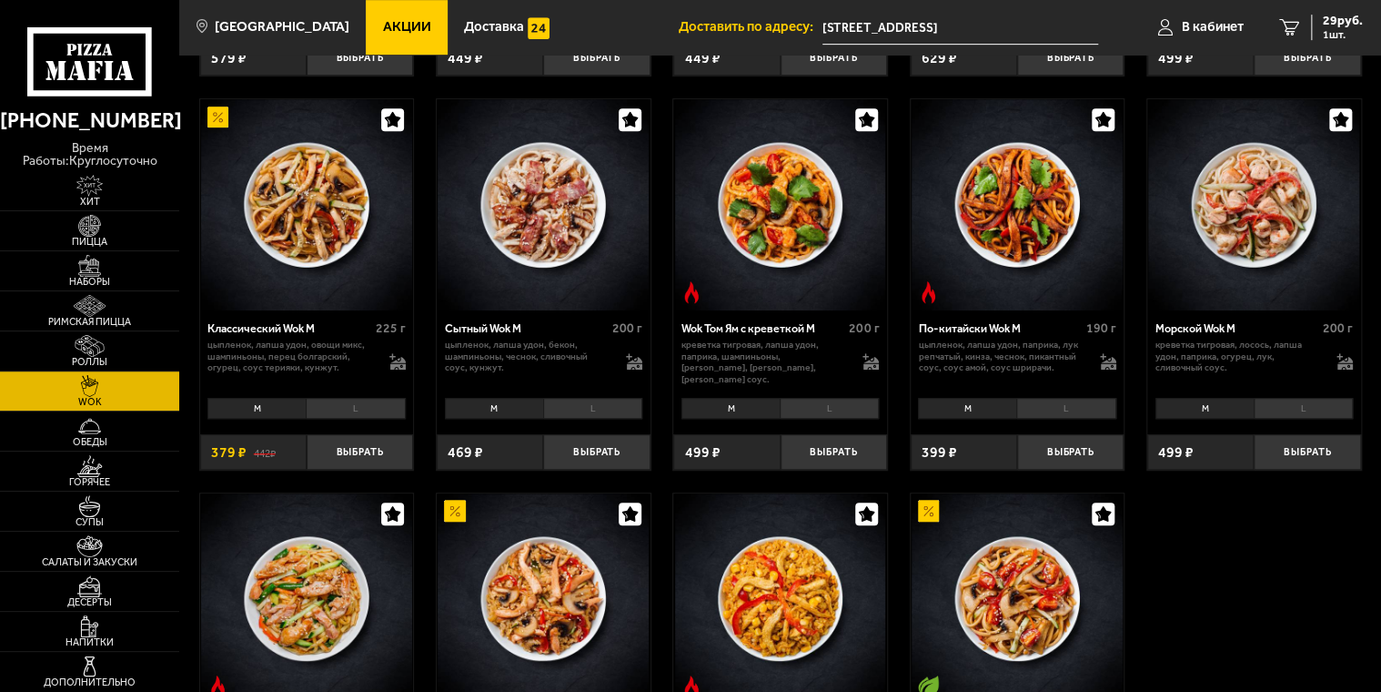
scroll to position [637, 0]
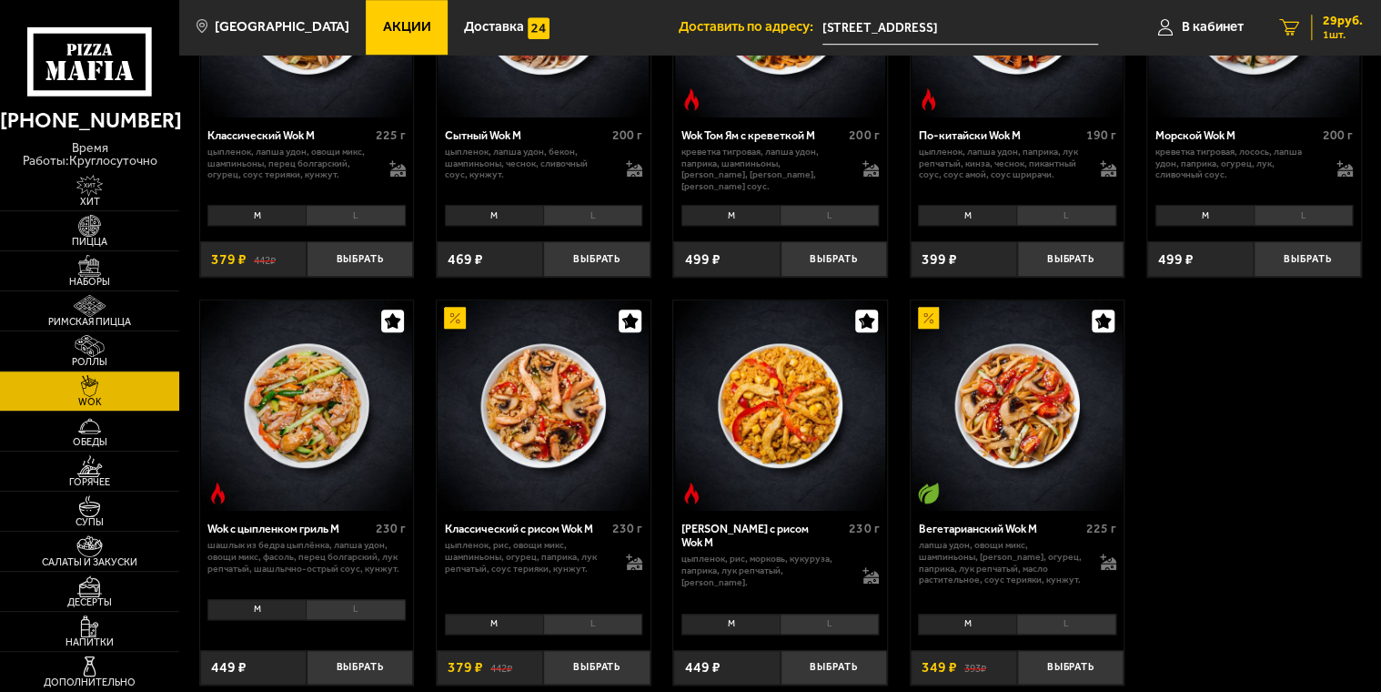
drag, startPoint x: 1350, startPoint y: 19, endPoint x: 1347, endPoint y: 28, distance: 9.8
click at [1349, 20] on span "29 руб." at bounding box center [1343, 21] width 40 height 13
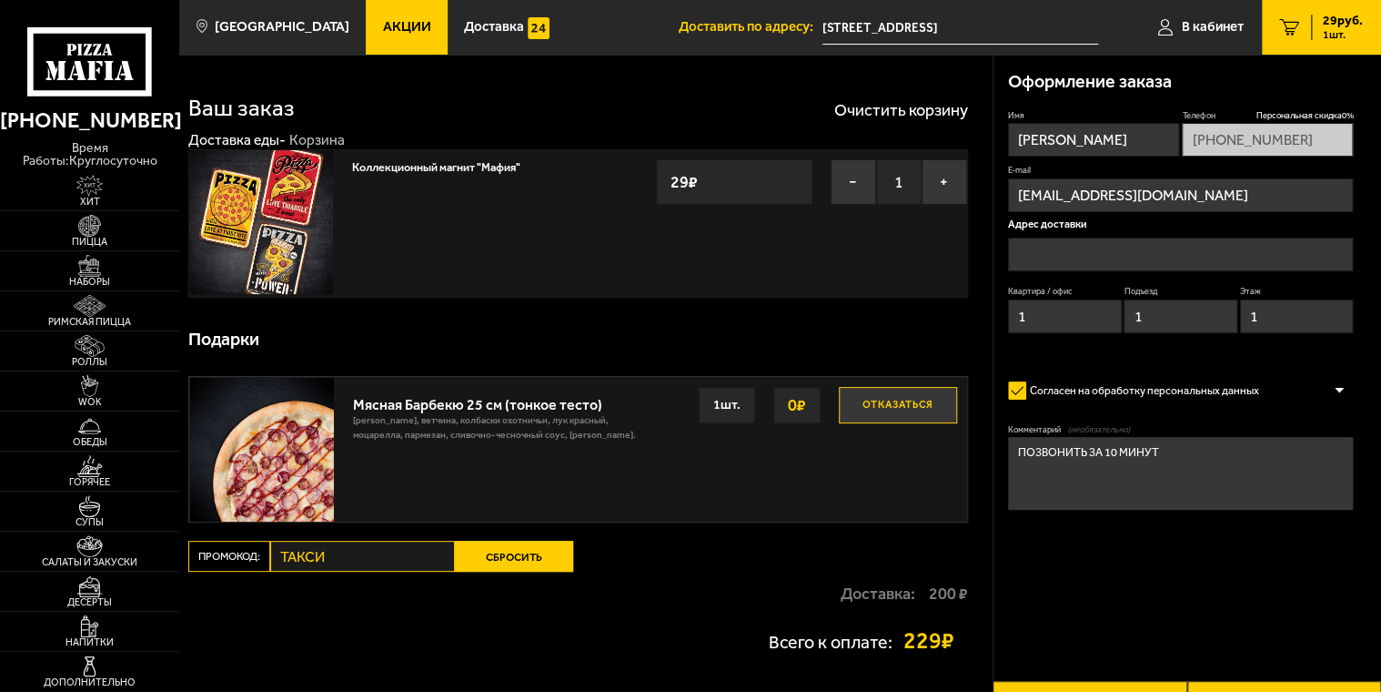
type input "[STREET_ADDRESS]"
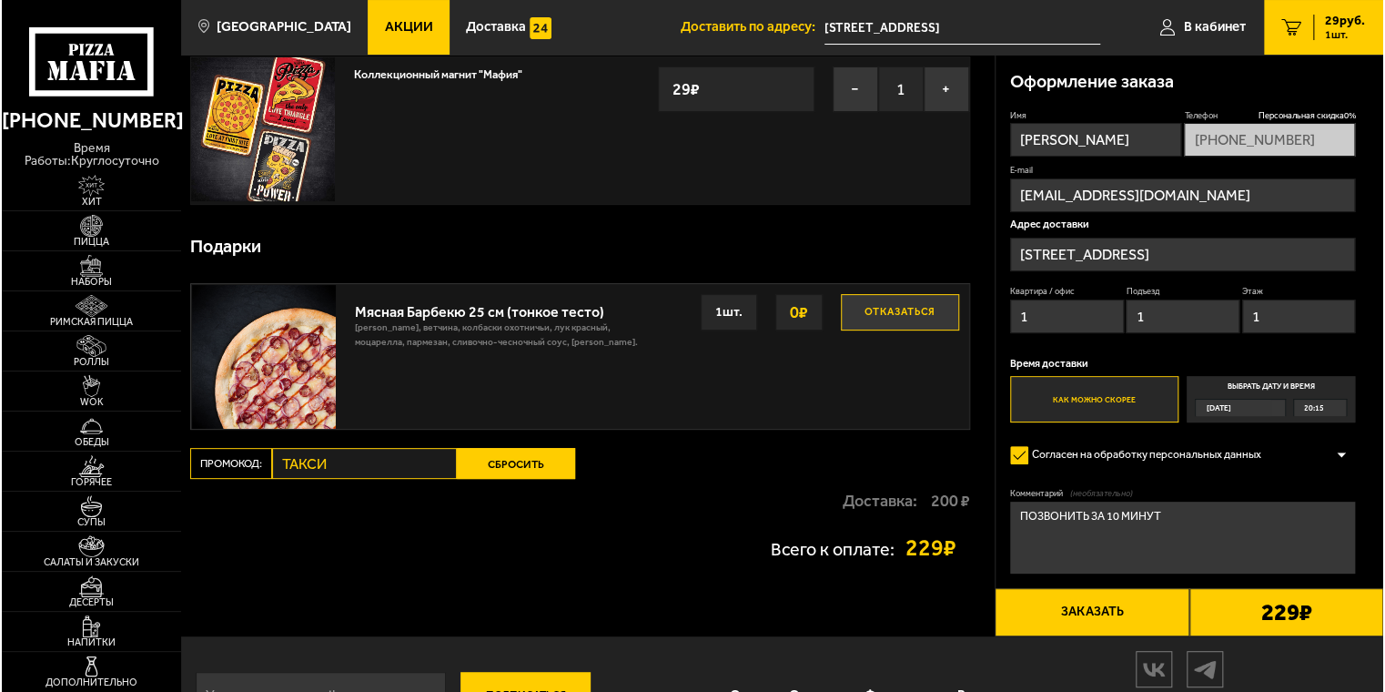
scroll to position [155, 0]
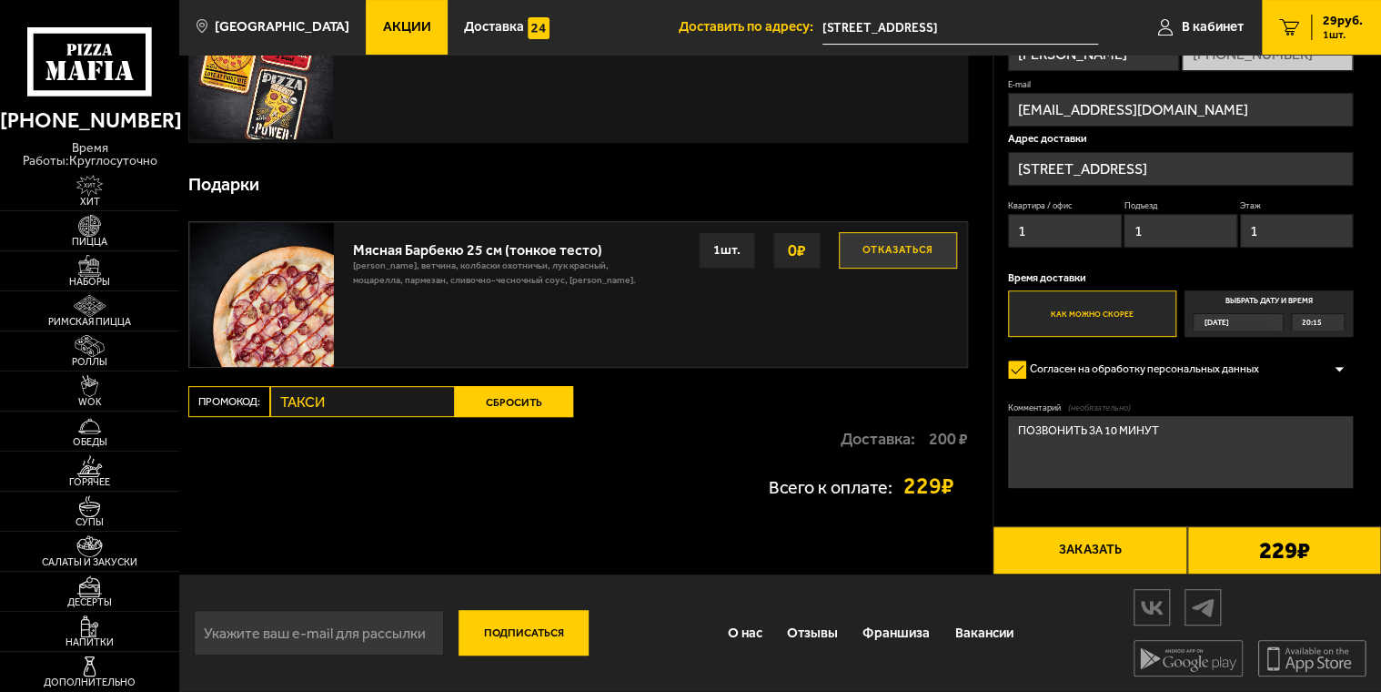
click at [1110, 546] on button "Заказать" at bounding box center [1090, 550] width 194 height 49
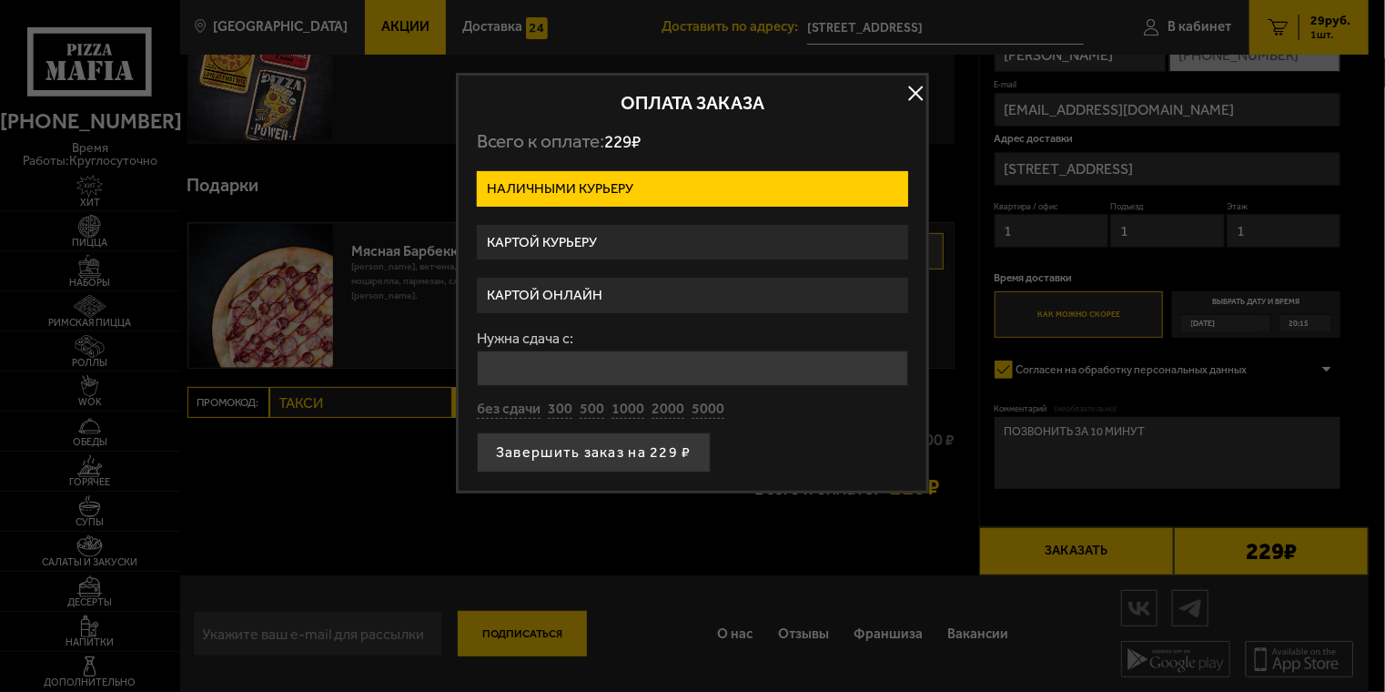
click at [656, 243] on label "Картой курьеру" at bounding box center [692, 242] width 431 height 35
click at [0, 0] on input "Картой курьеру" at bounding box center [0, 0] width 0 height 0
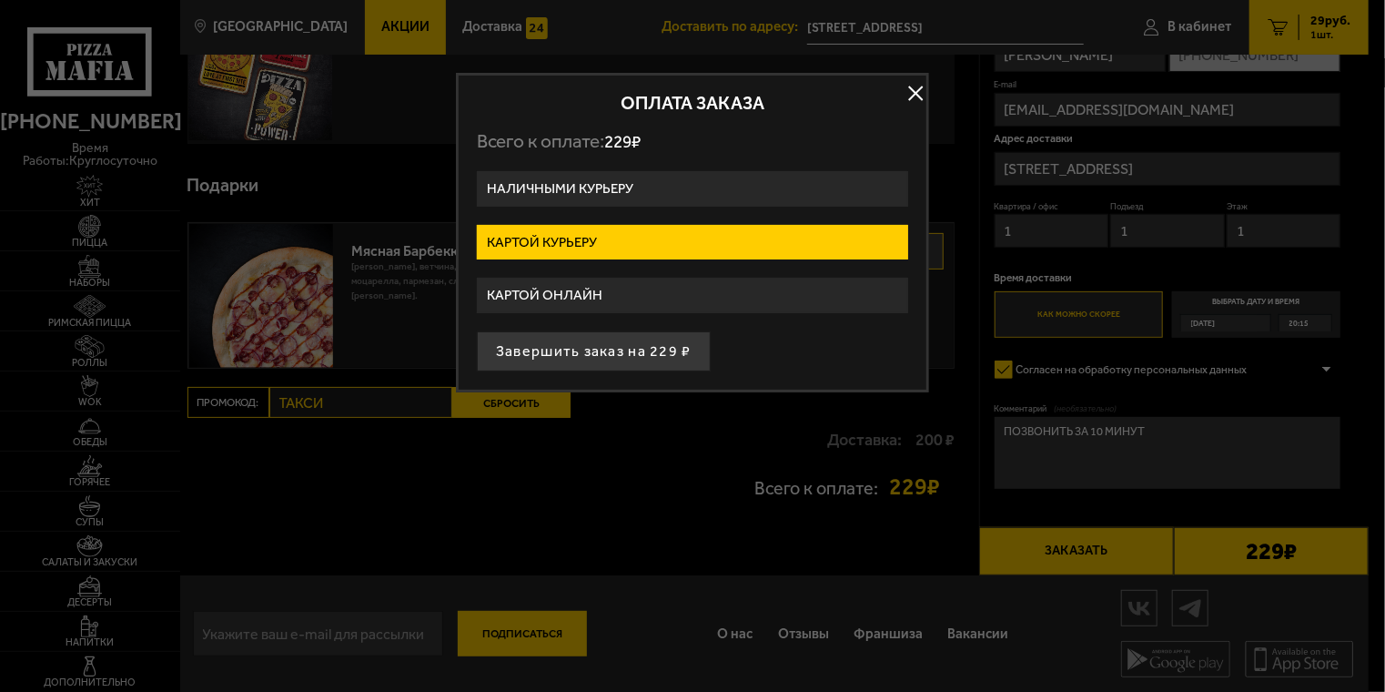
click at [654, 343] on button "Завершить заказ на 229 ₽" at bounding box center [594, 351] width 234 height 40
